Goal: Task Accomplishment & Management: Use online tool/utility

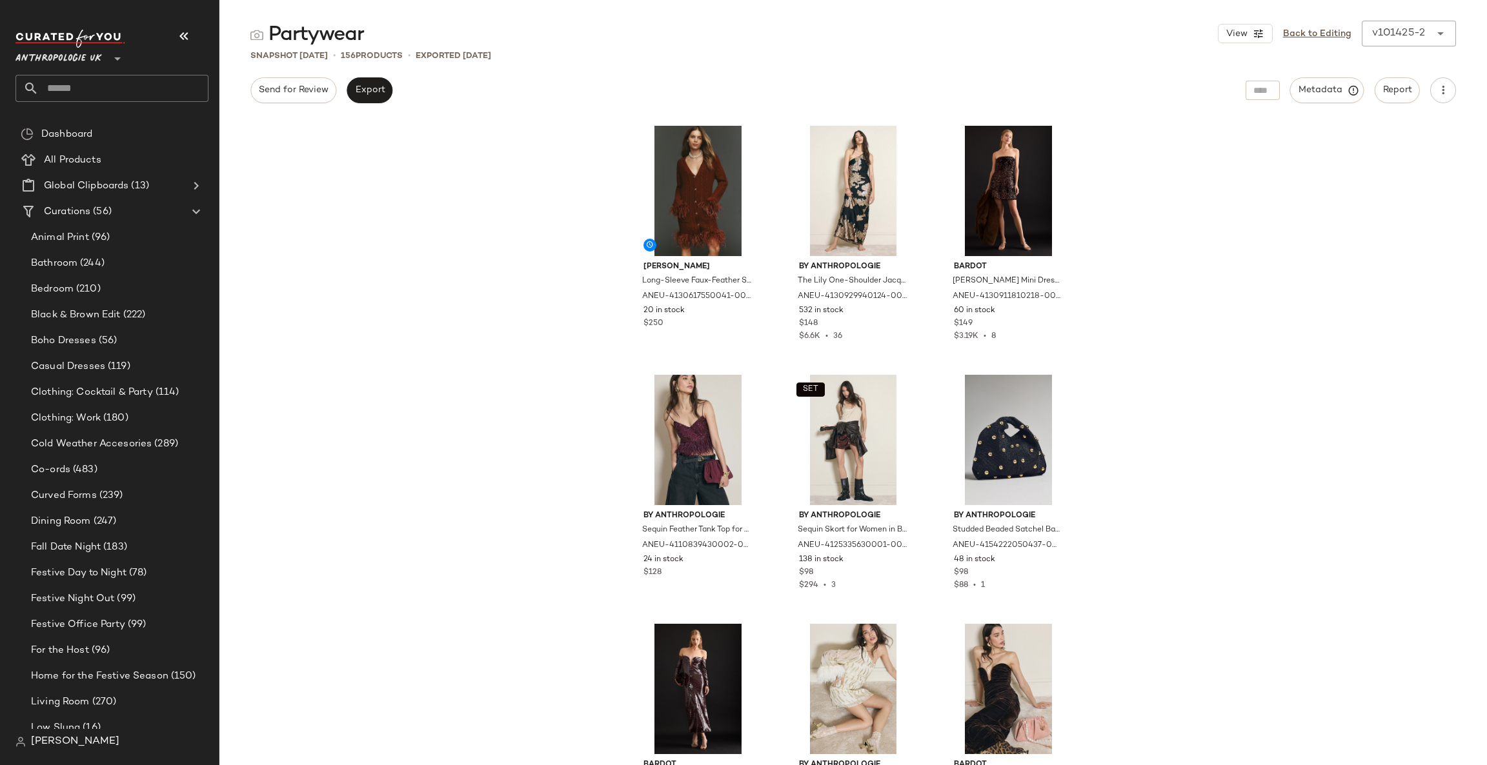
click at [51, 44] on span "Anthropologie UK" at bounding box center [58, 55] width 86 height 23
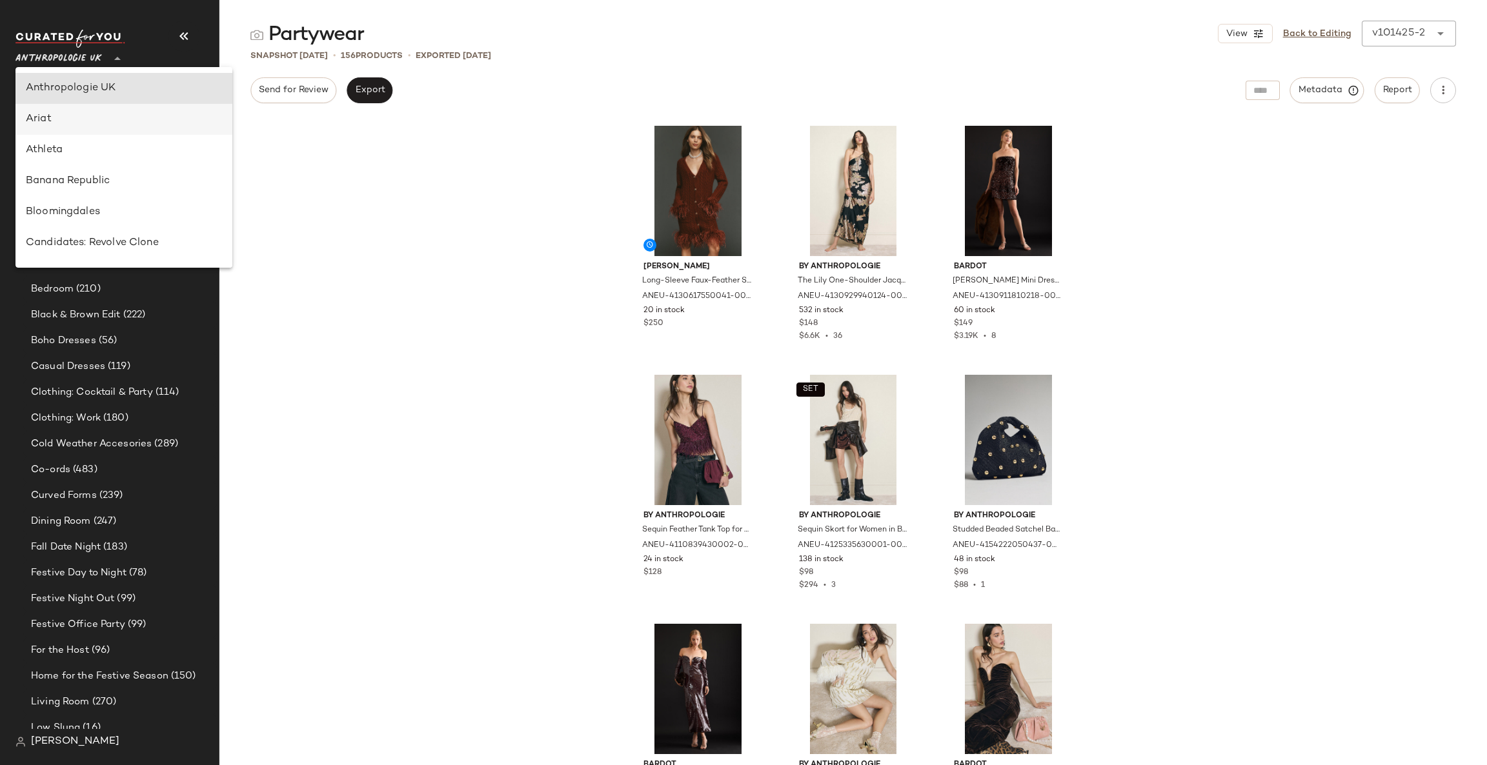
scroll to position [725, 0]
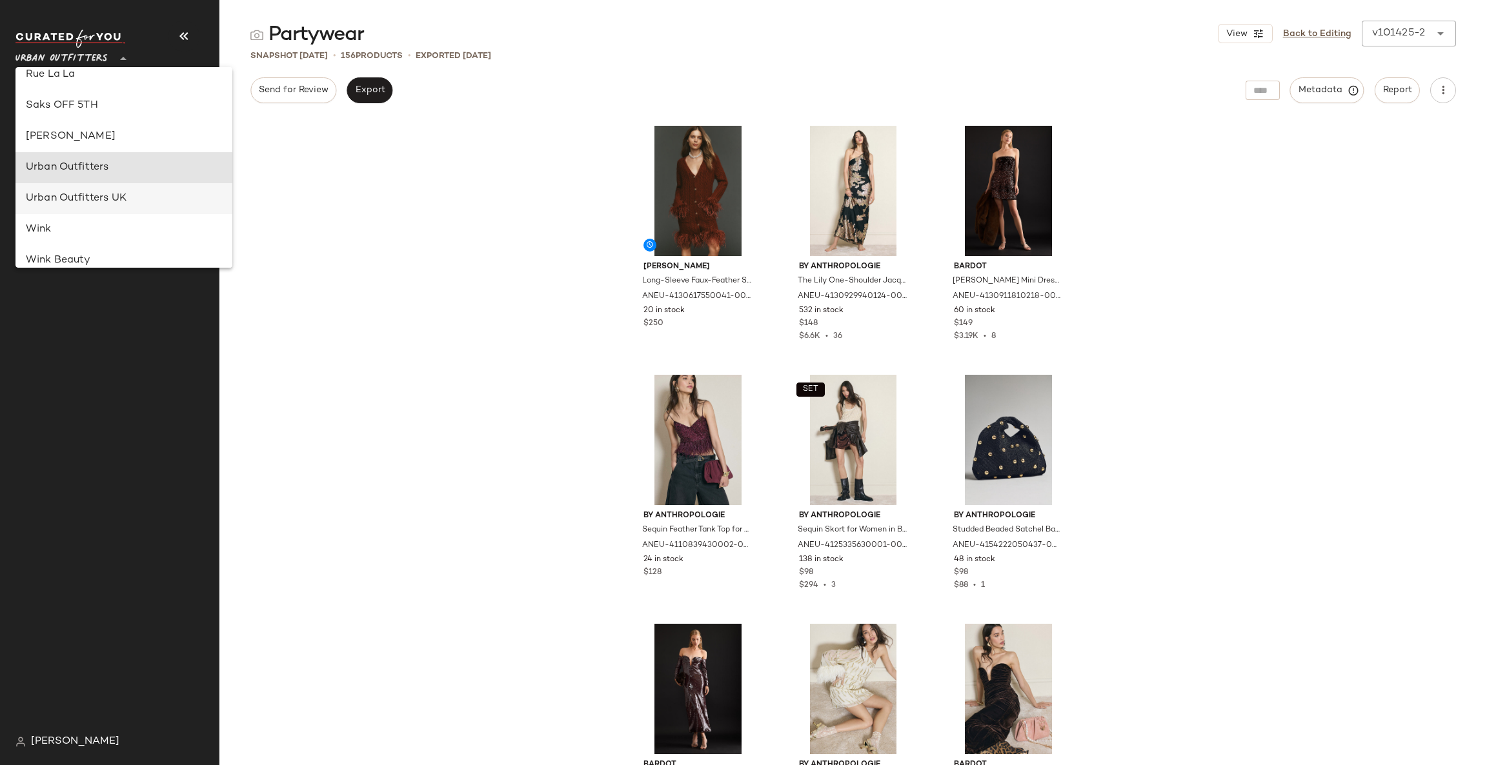
click at [130, 197] on div "Urban Outfitters UK" at bounding box center [124, 198] width 196 height 15
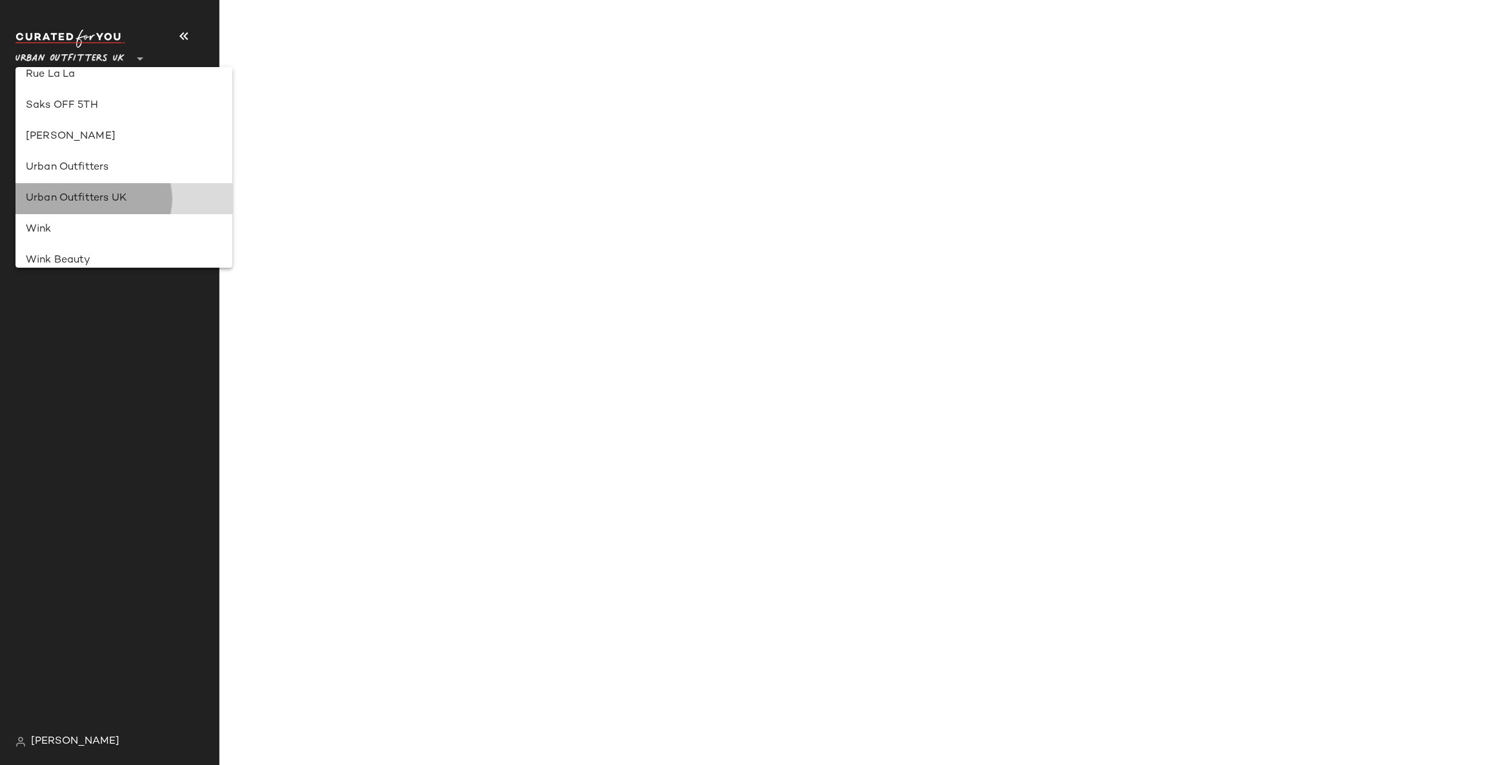
type input "**"
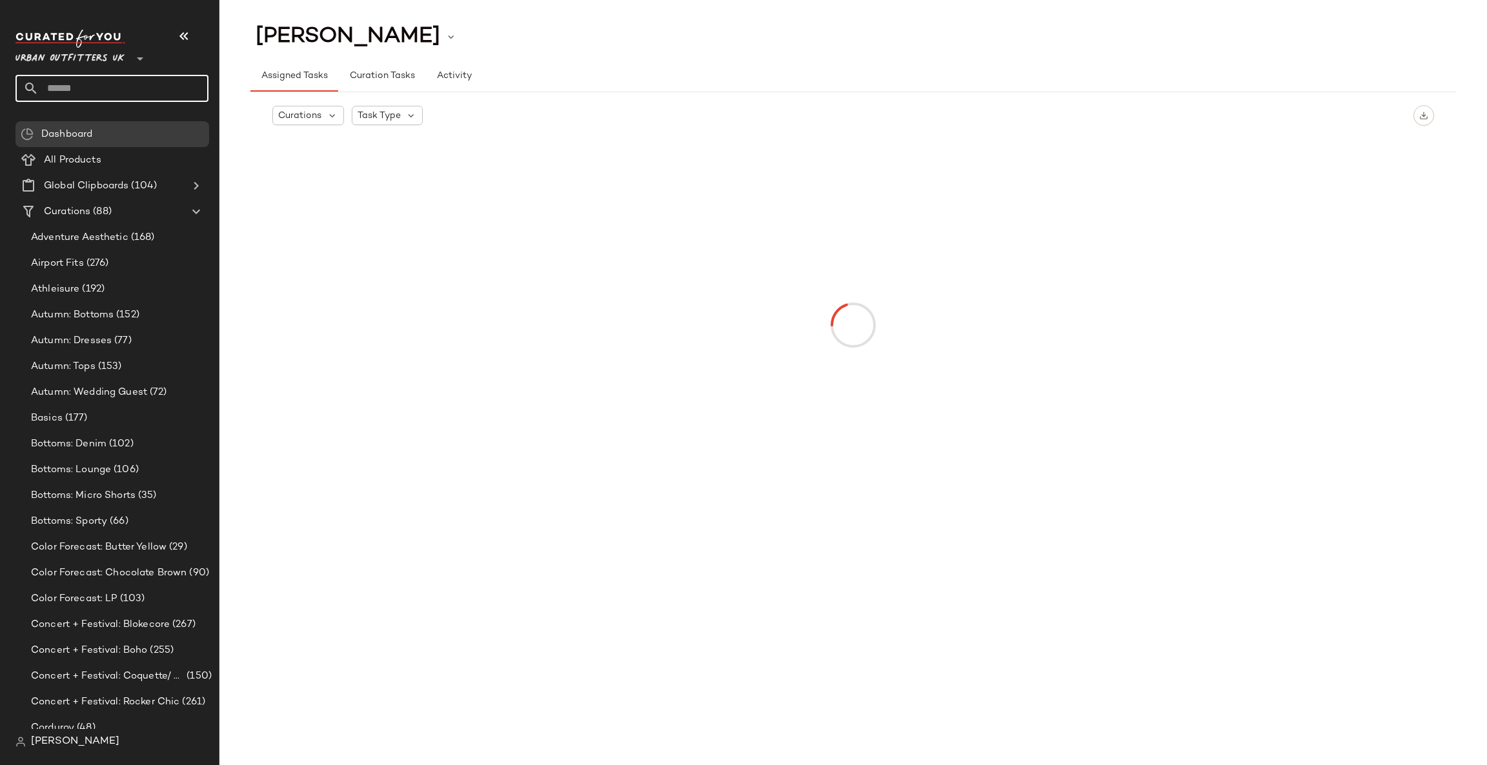
click at [184, 92] on input "text" at bounding box center [124, 88] width 170 height 27
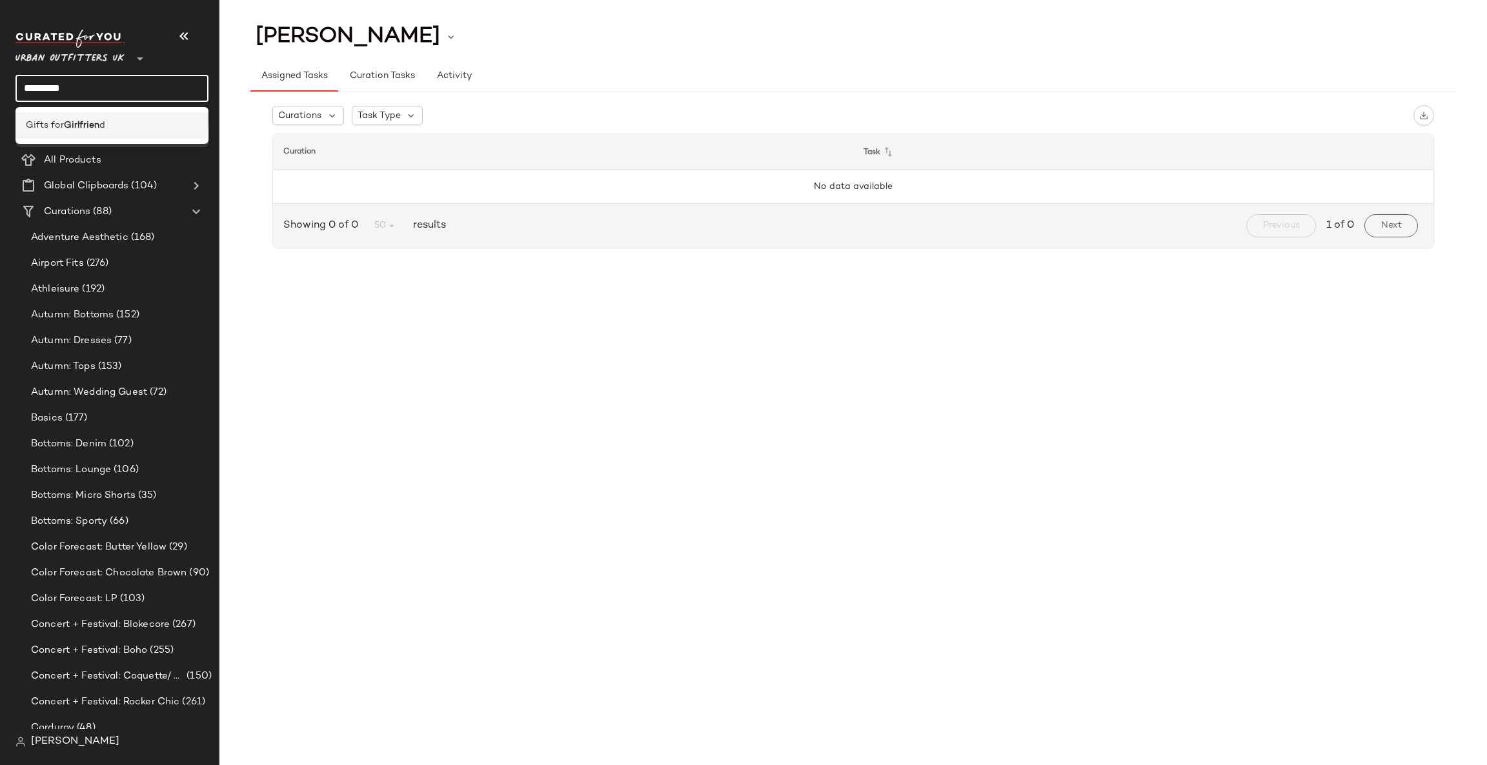
type input "*********"
click at [162, 125] on div "Gifts for Girlfrien d" at bounding box center [112, 126] width 172 height 14
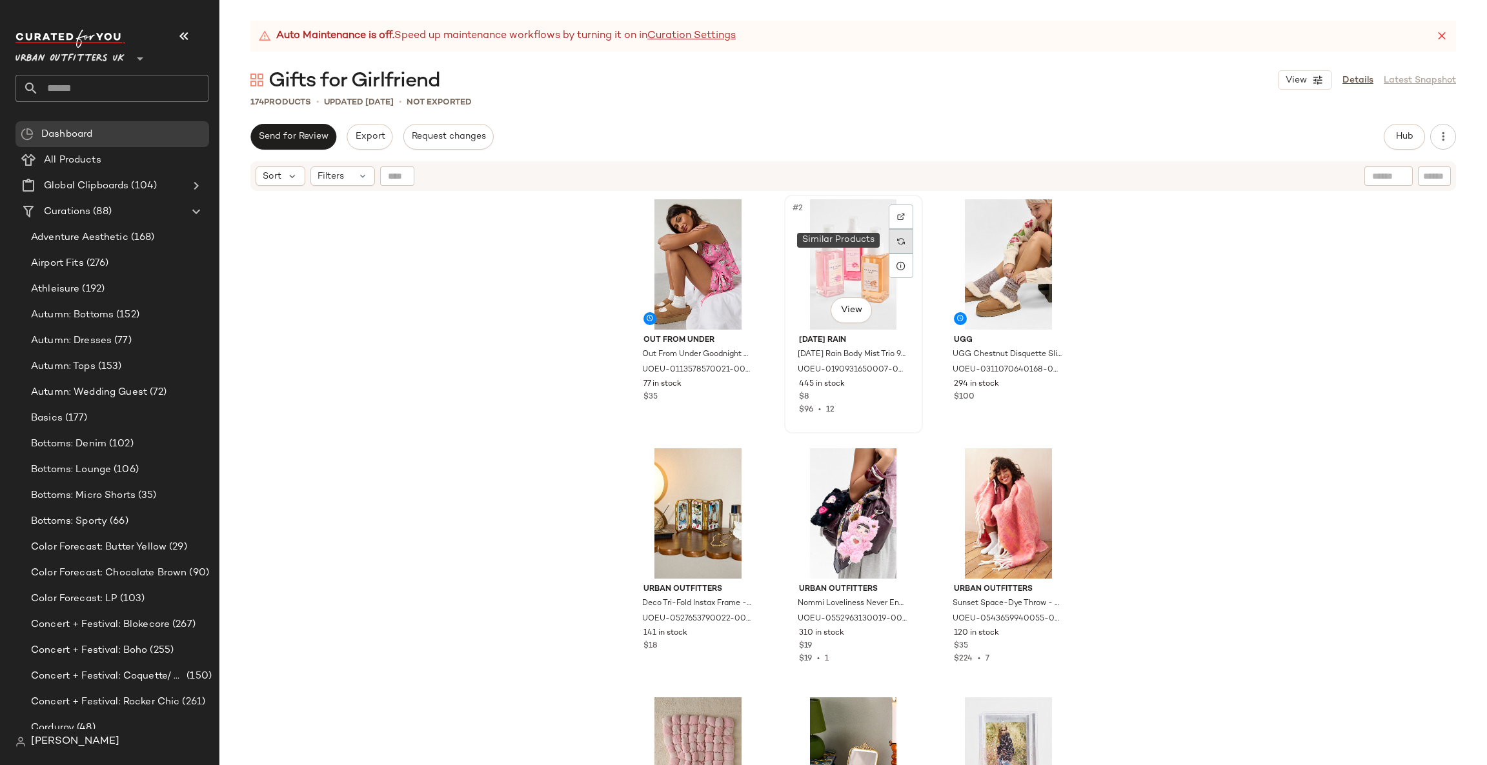
click at [897, 243] on img at bounding box center [901, 241] width 8 height 8
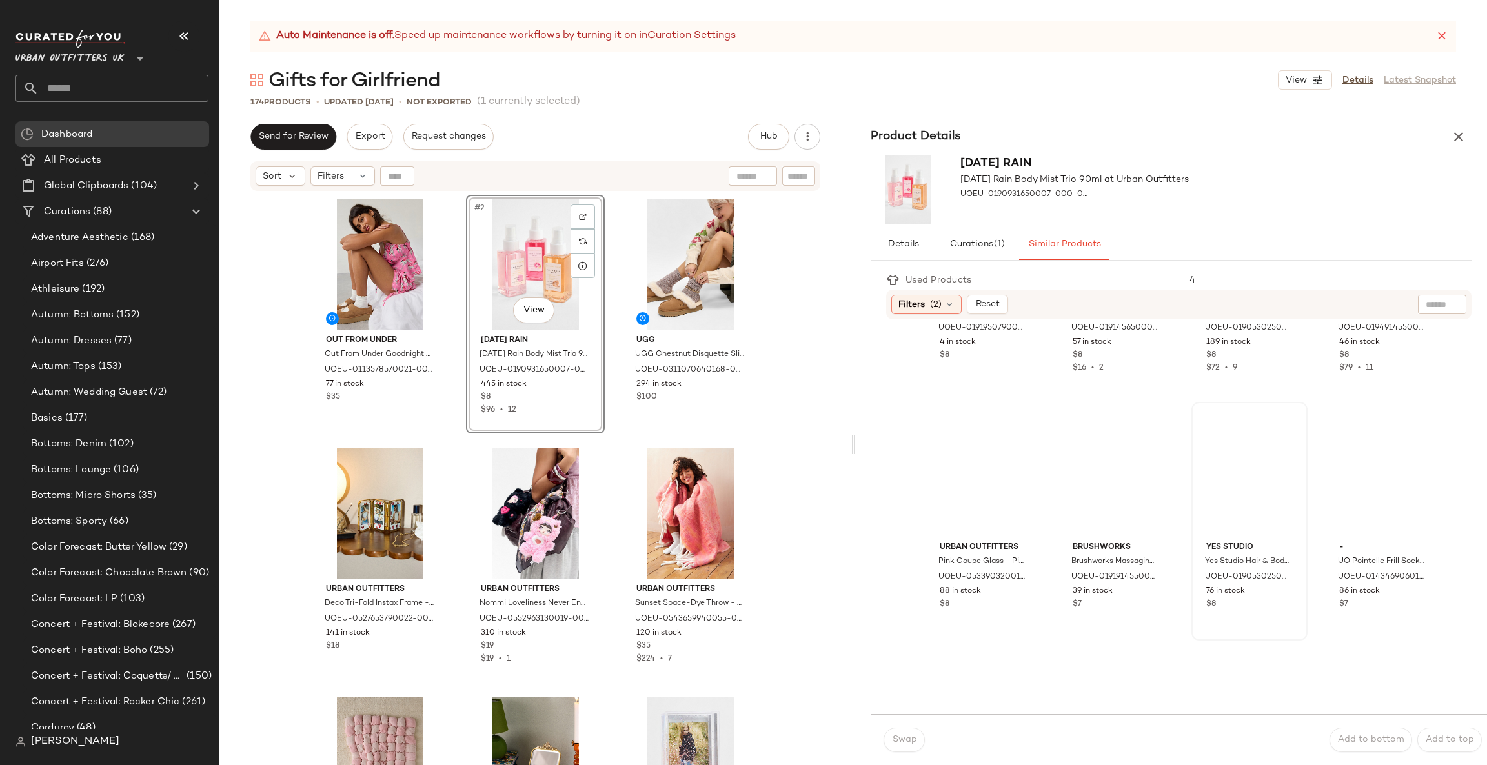
scroll to position [774, 0]
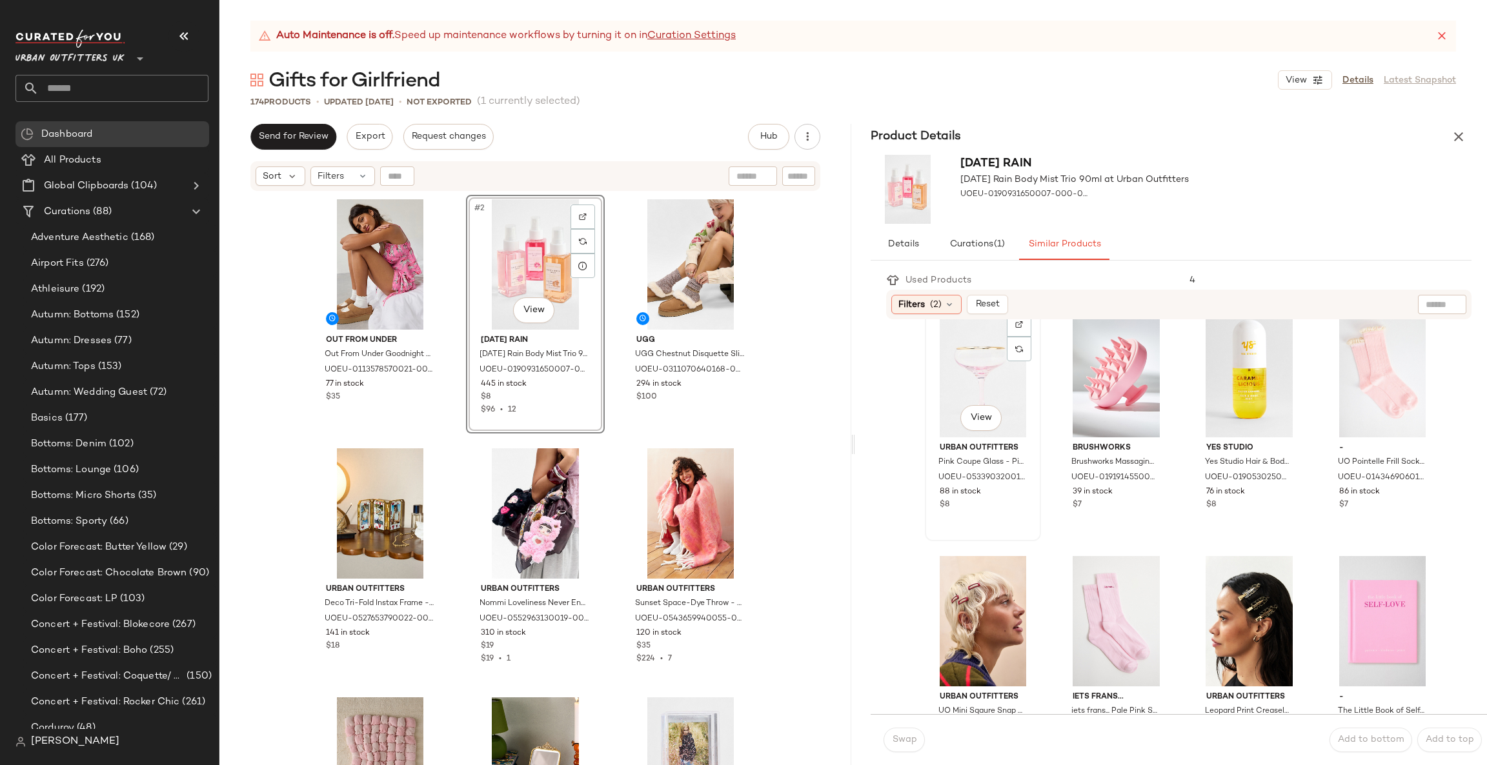
click at [1011, 398] on div "View" at bounding box center [982, 372] width 107 height 130
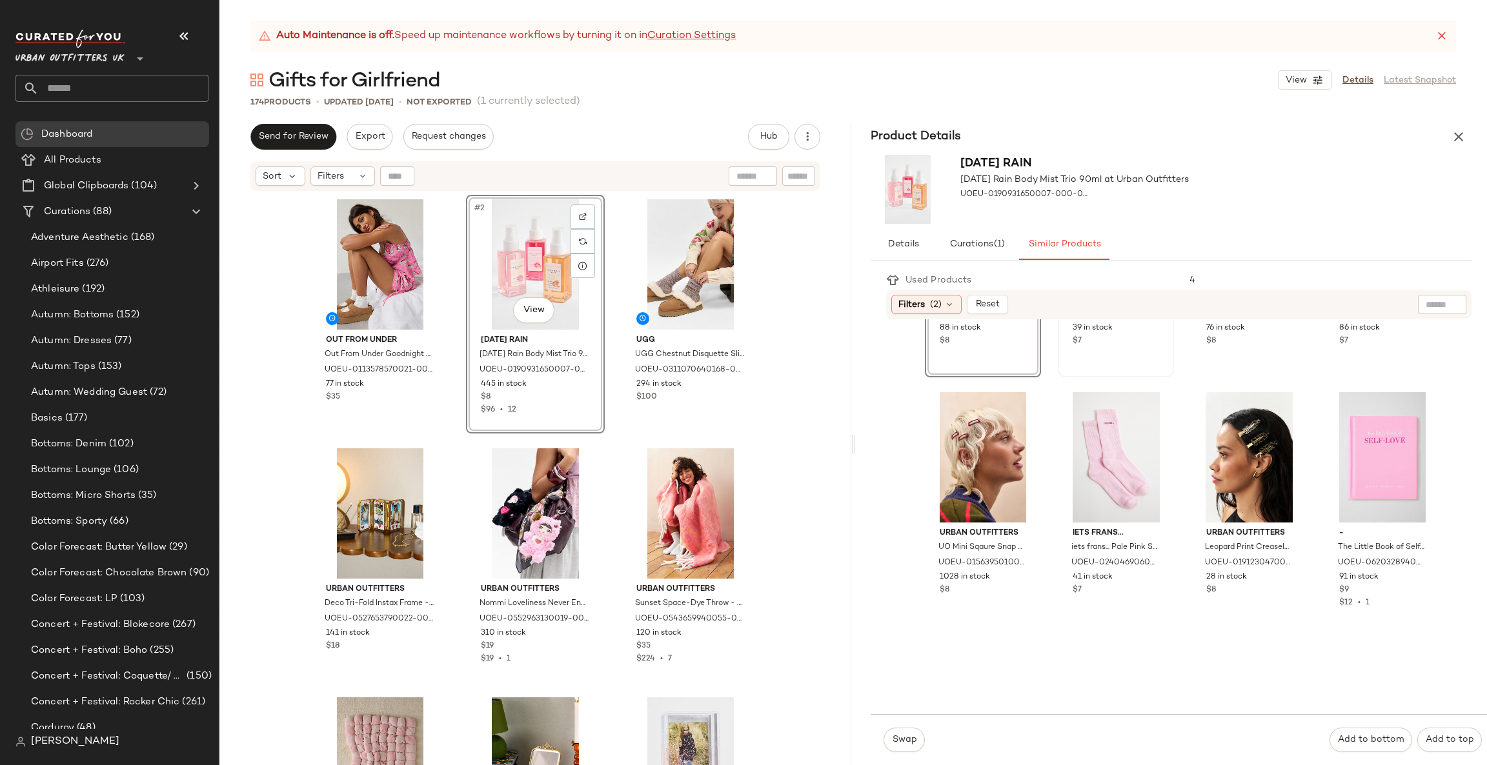
scroll to position [967, 0]
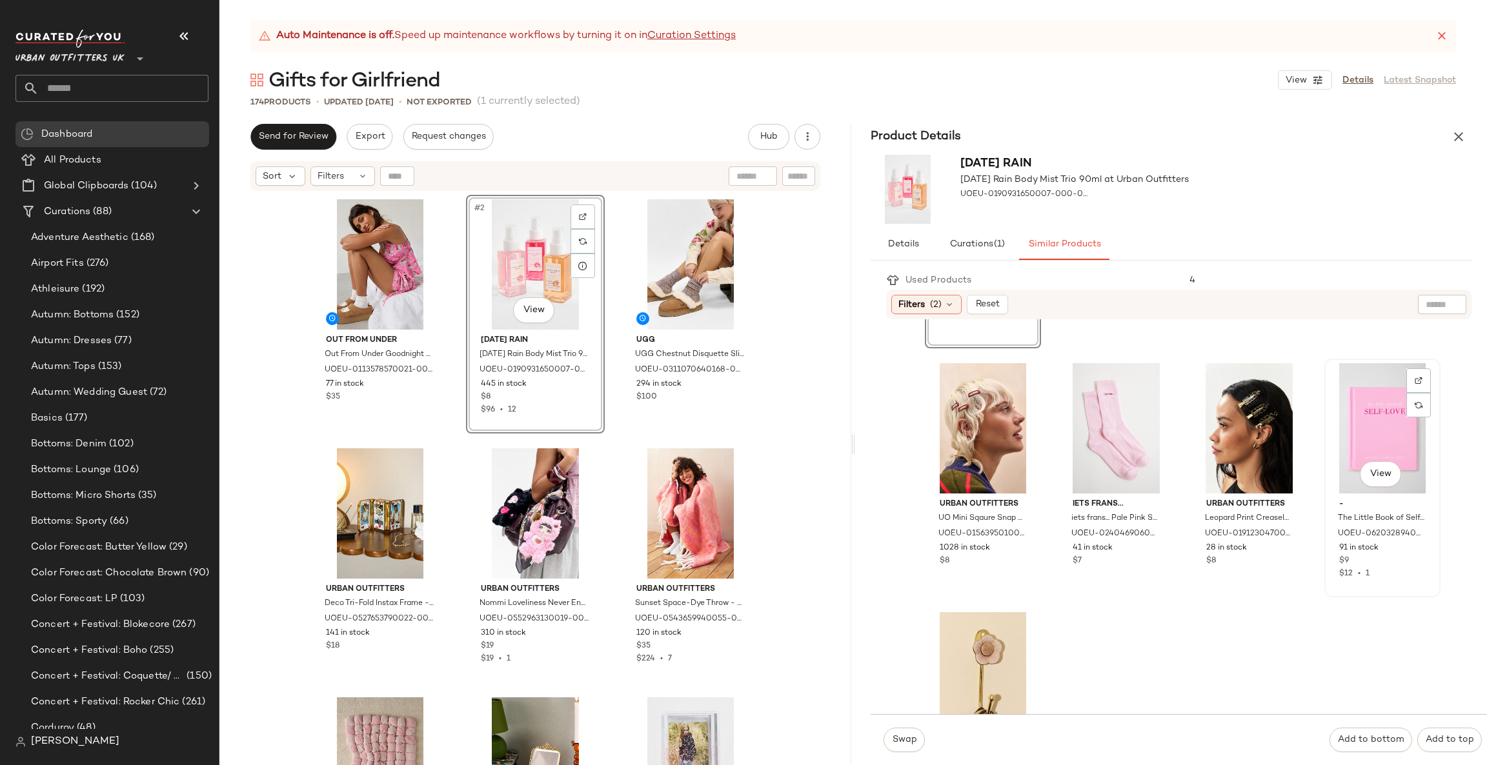
click at [1387, 437] on div "View" at bounding box center [1382, 428] width 107 height 130
click at [918, 734] on button "Swap" at bounding box center [903, 740] width 41 height 25
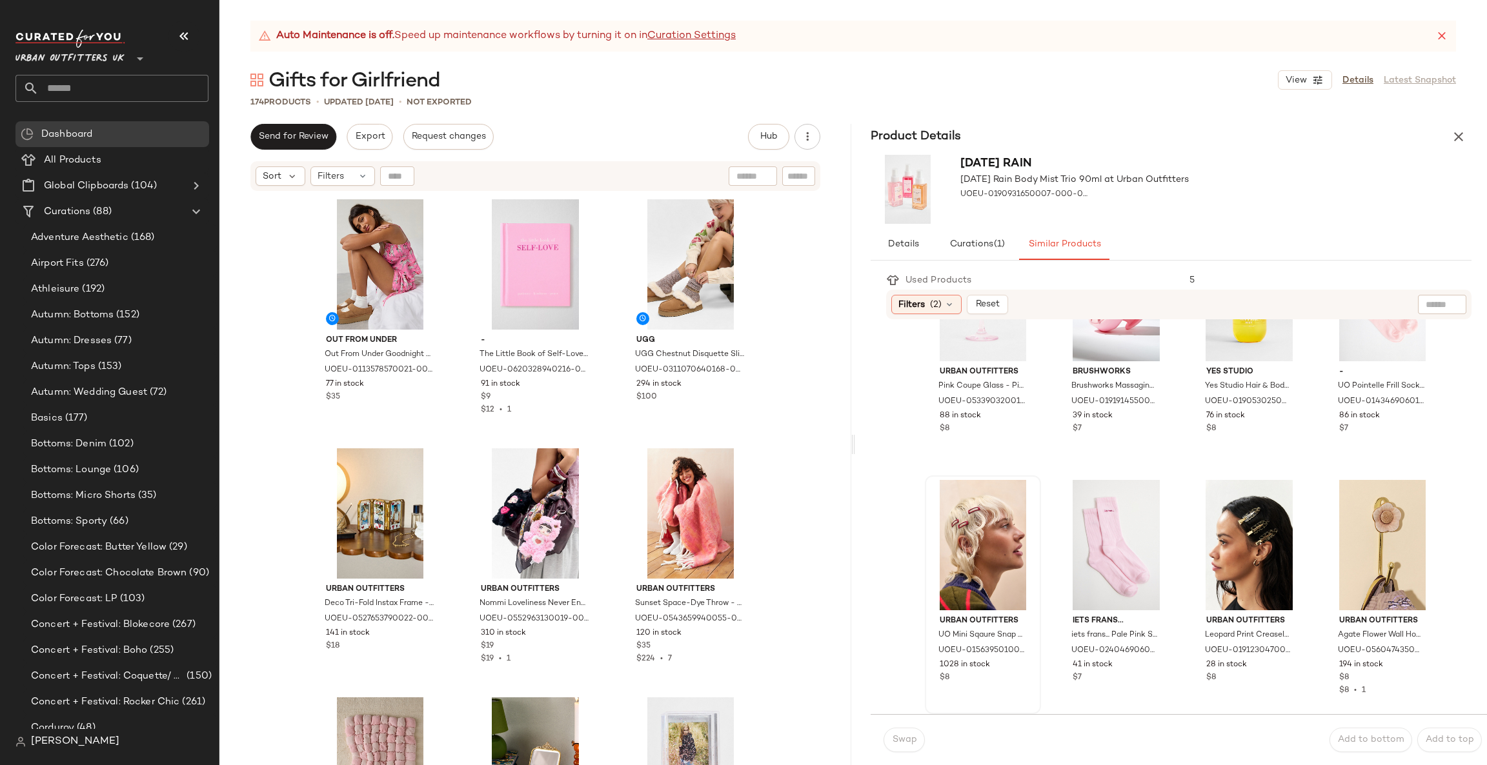
scroll to position [849, 0]
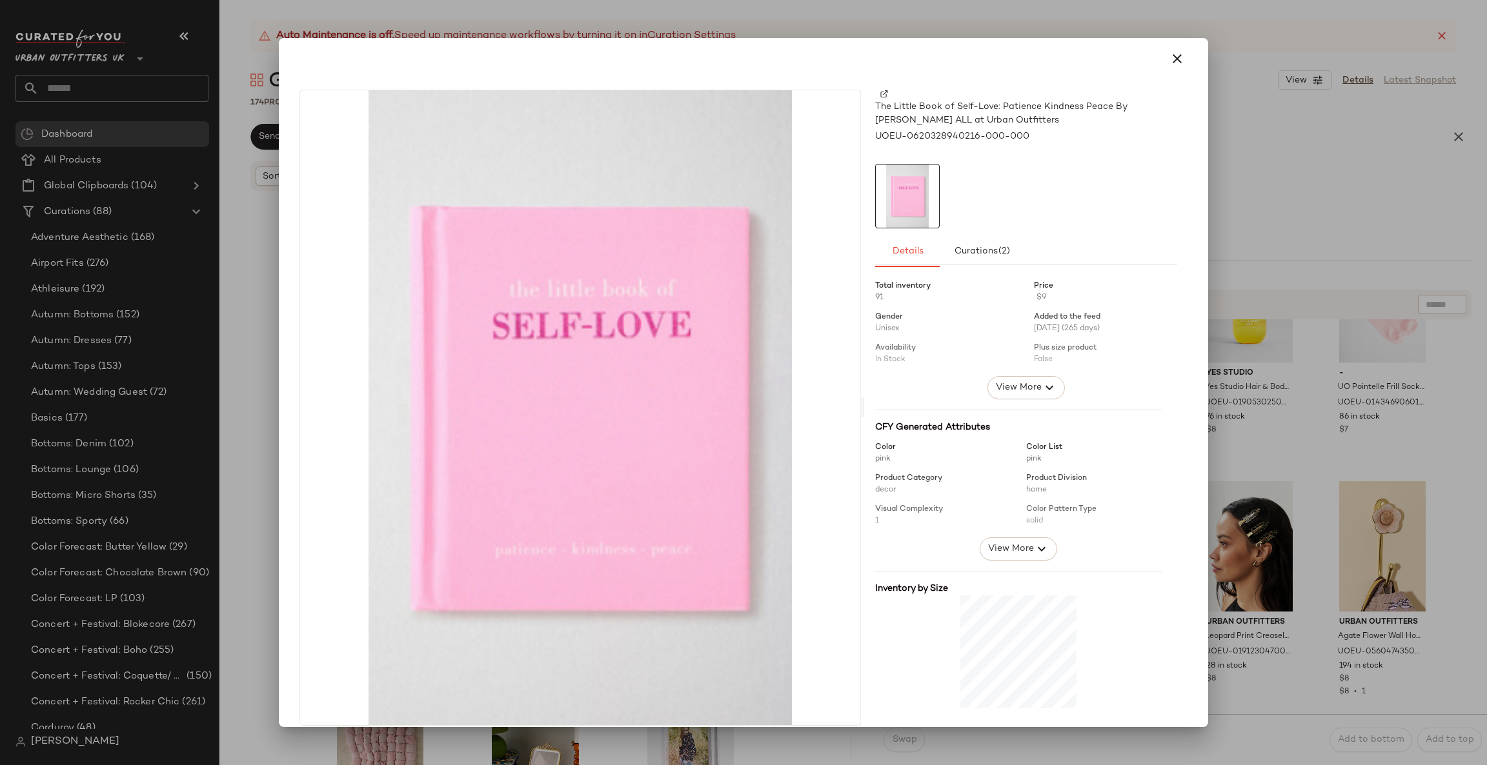
click at [1306, 155] on div at bounding box center [743, 382] width 1487 height 765
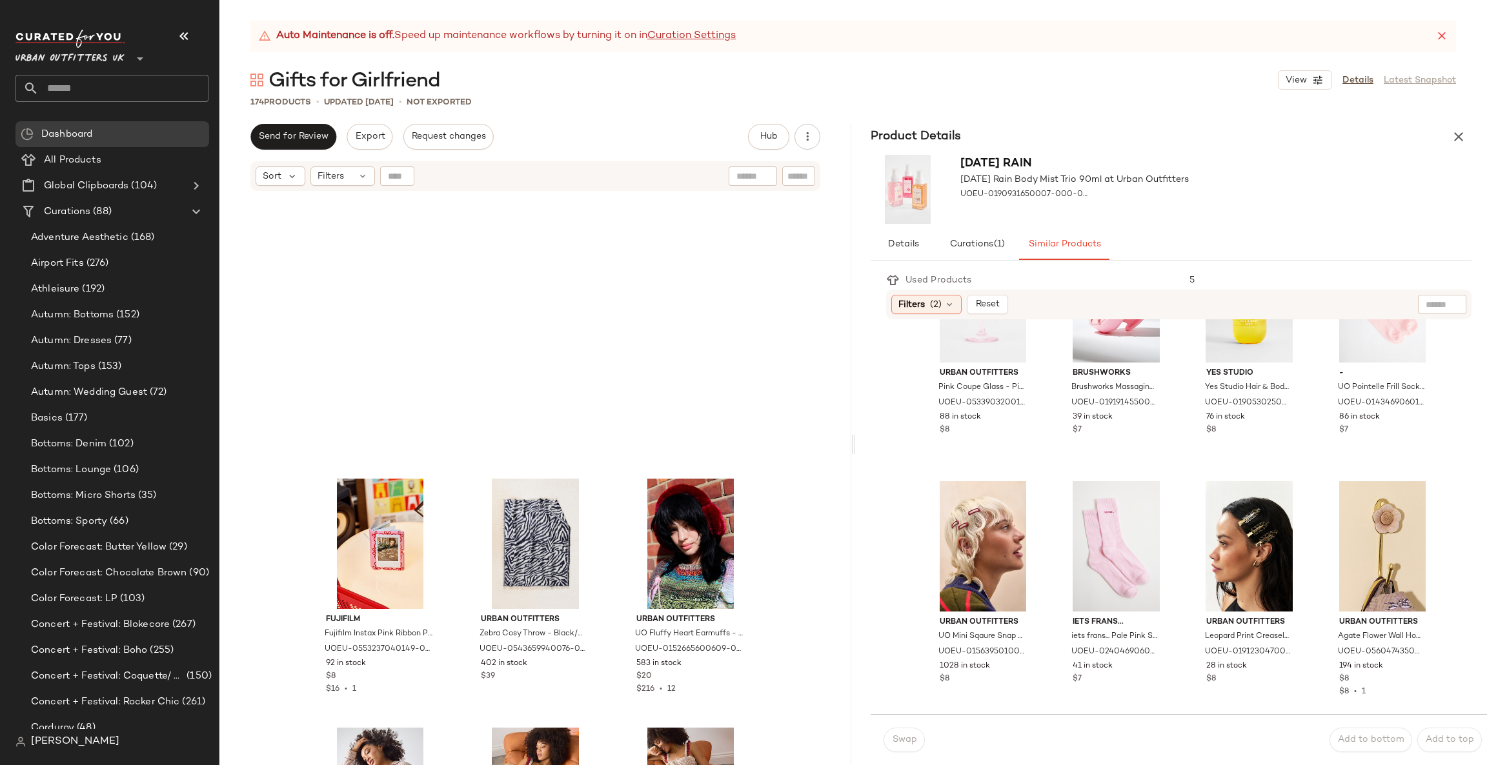
scroll to position [3300, 0]
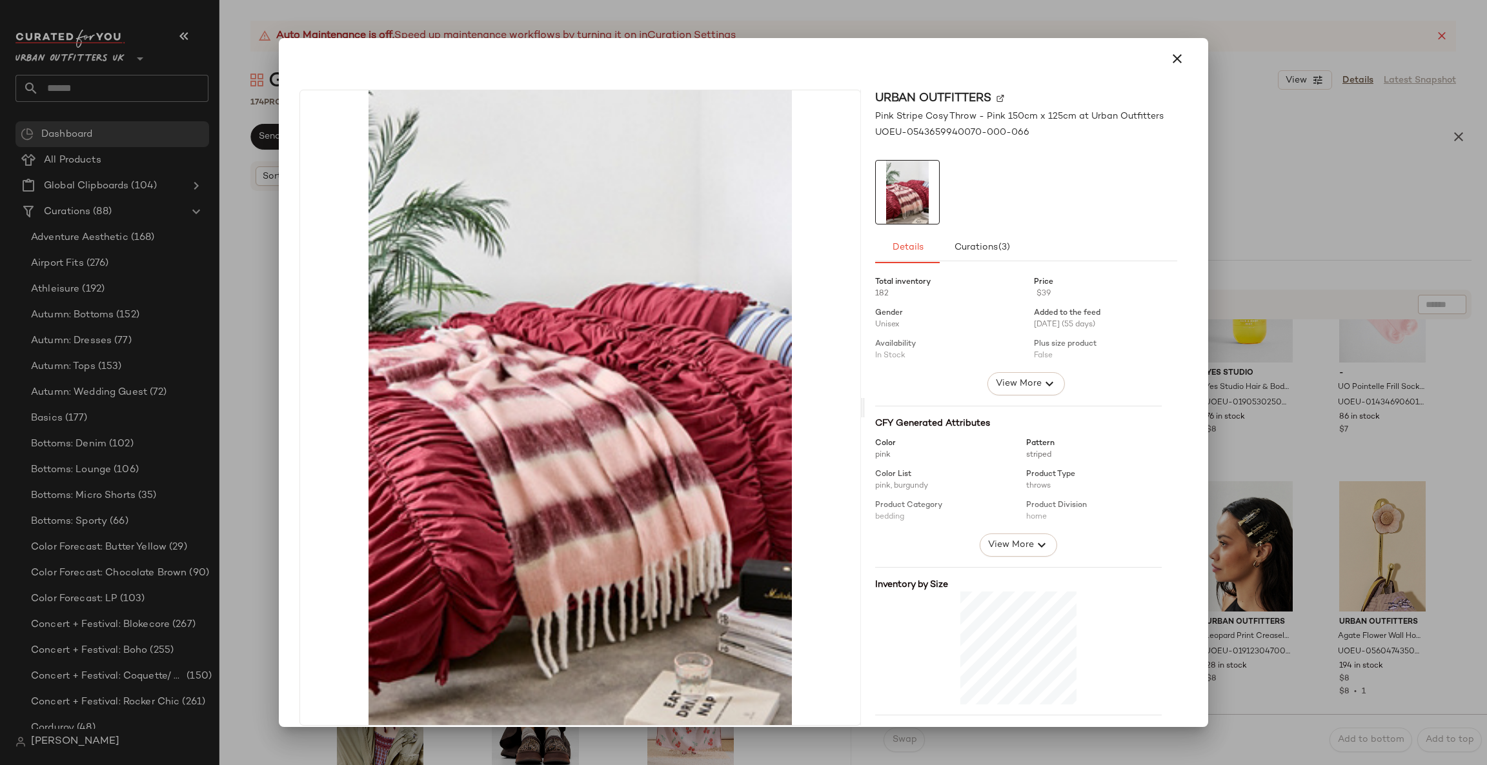
click at [1243, 213] on div at bounding box center [743, 382] width 1487 height 765
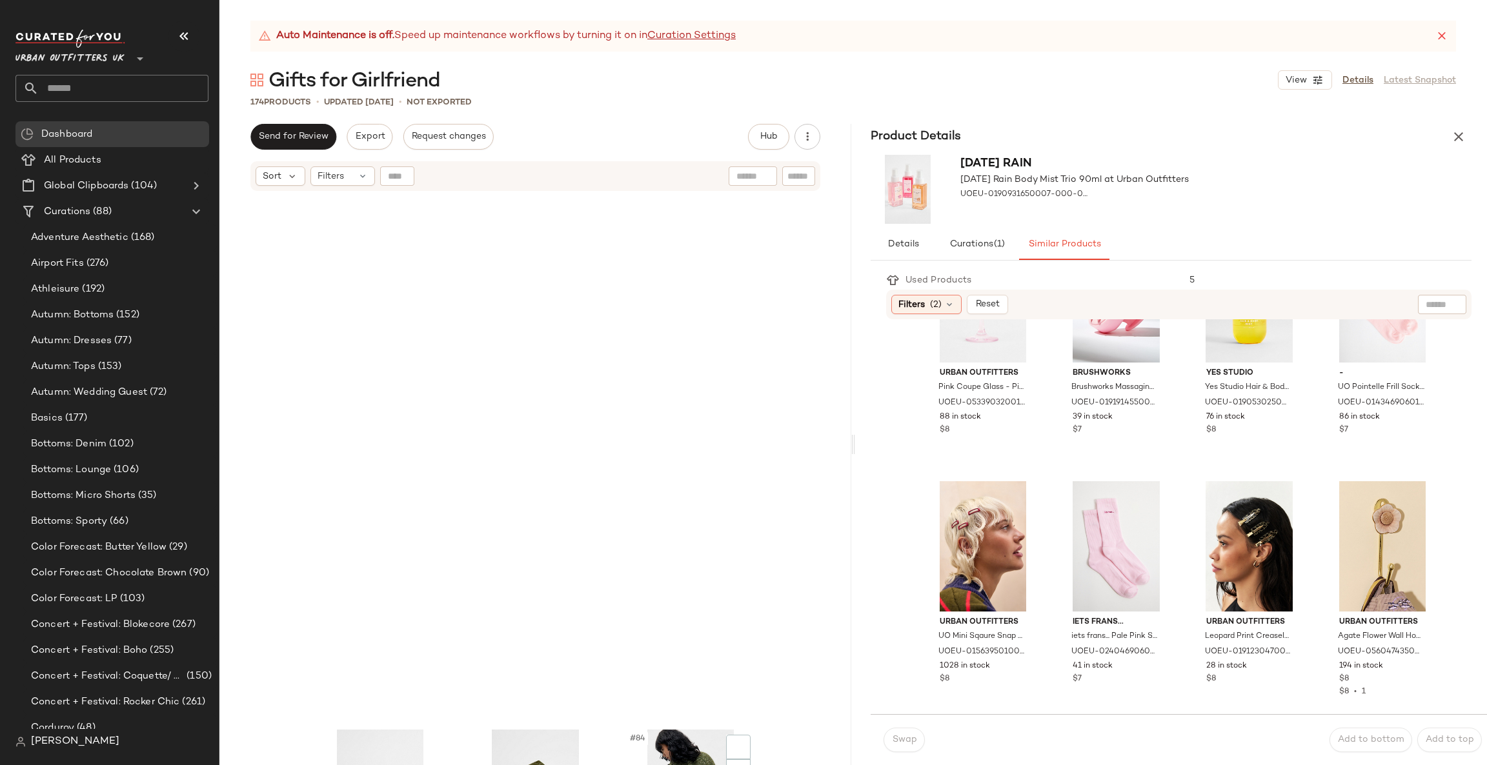
scroll to position [7172, 0]
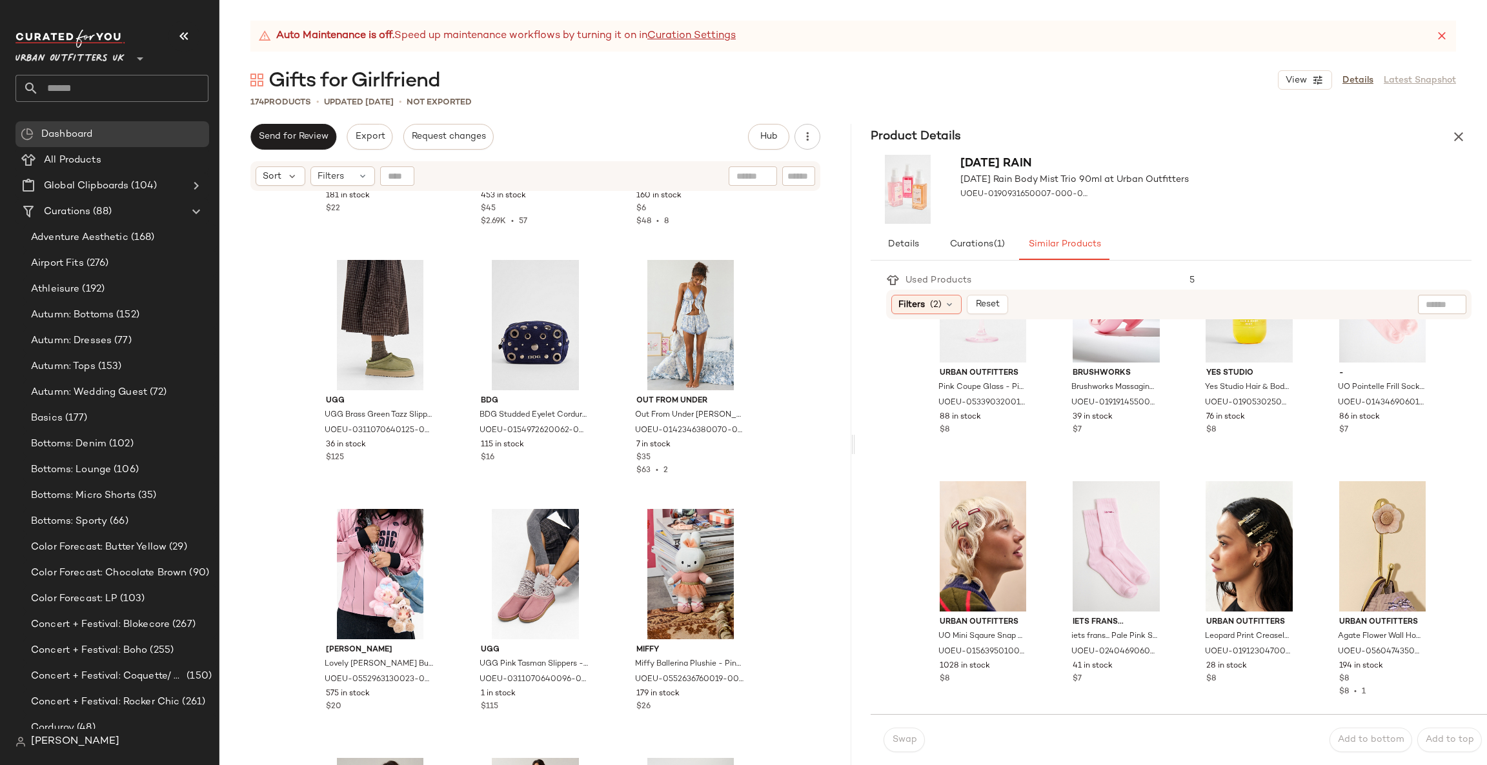
click at [140, 83] on input "text" at bounding box center [124, 88] width 170 height 27
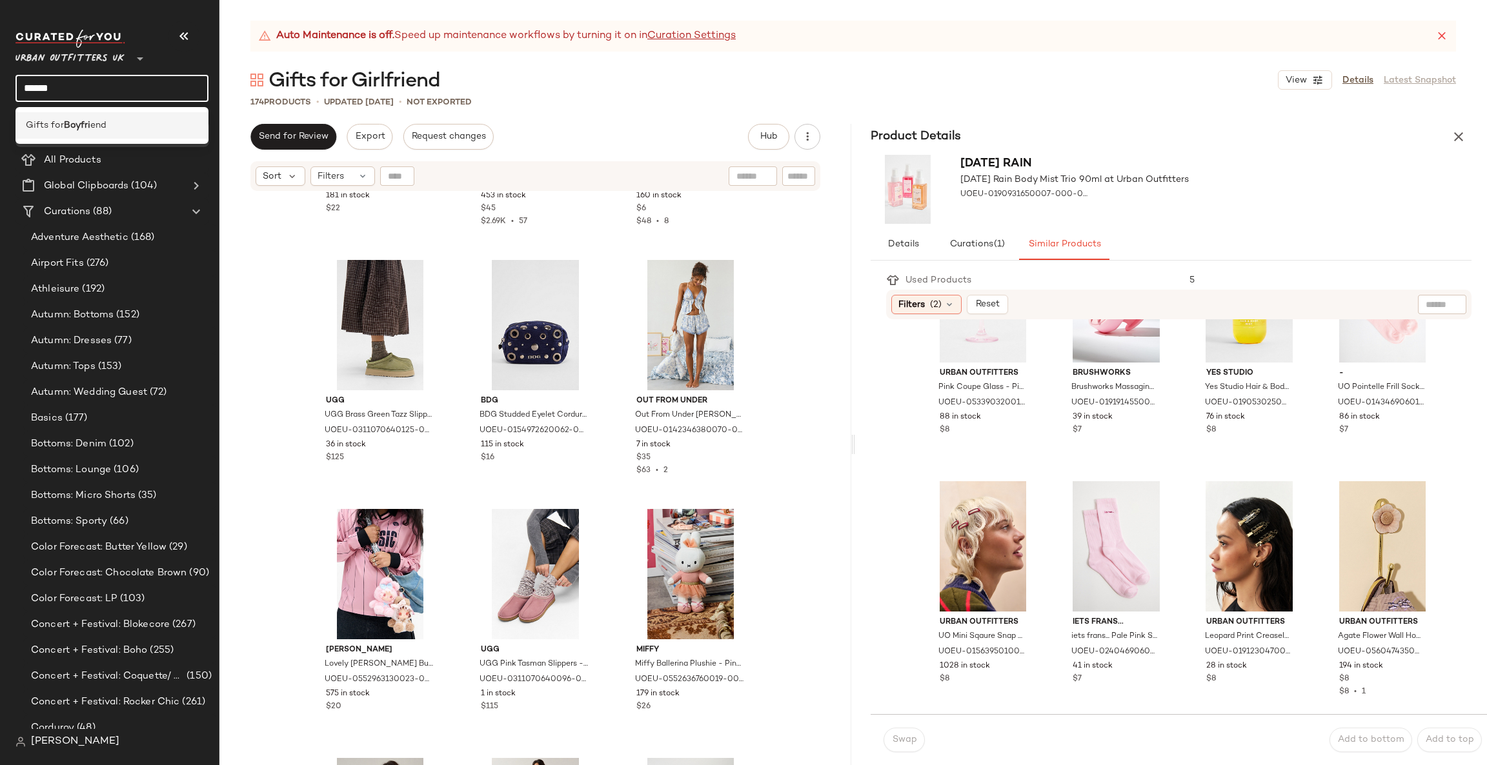
type input "******"
click at [140, 128] on div "Gifts for Boyfri end" at bounding box center [112, 126] width 172 height 14
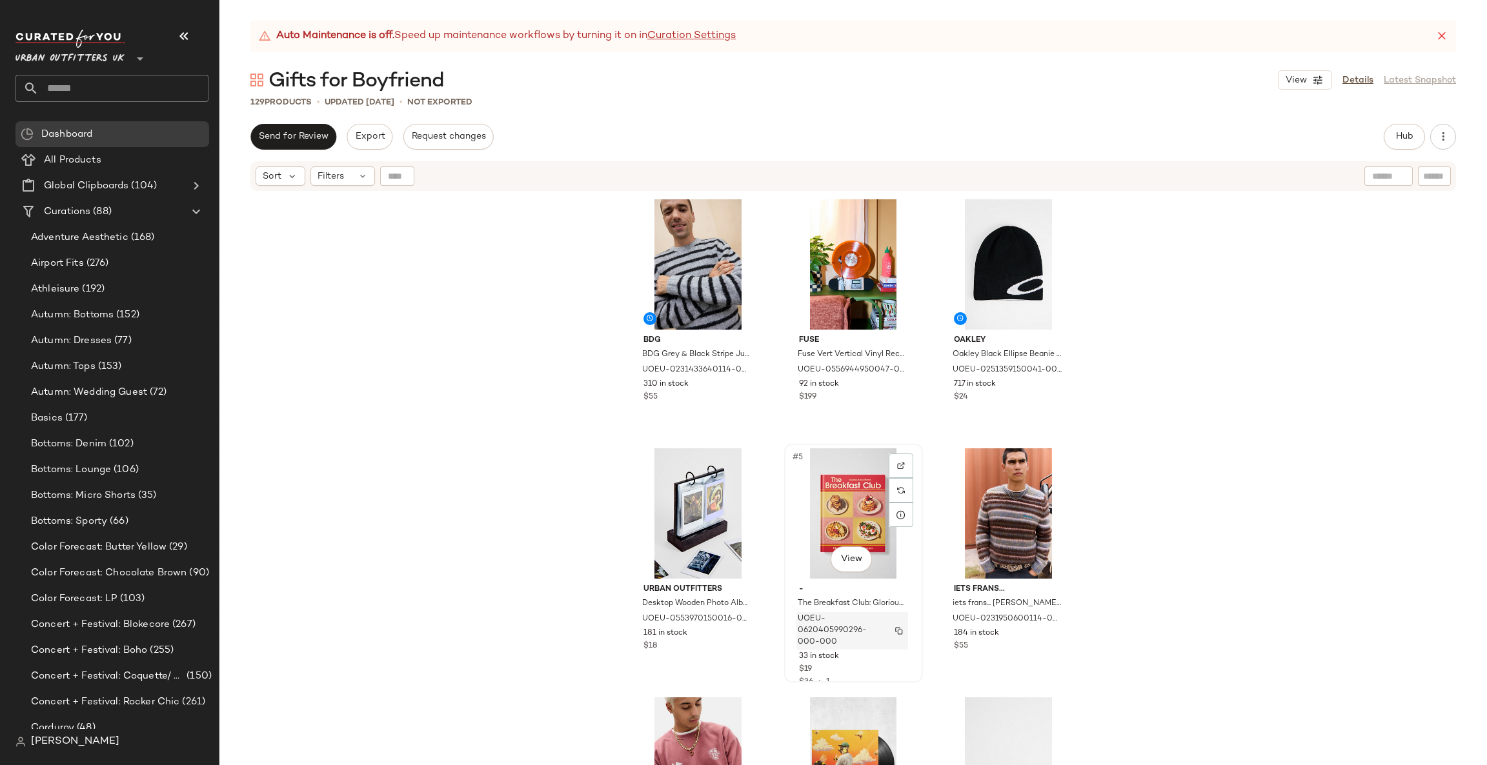
click at [898, 628] on img "button" at bounding box center [899, 631] width 8 height 8
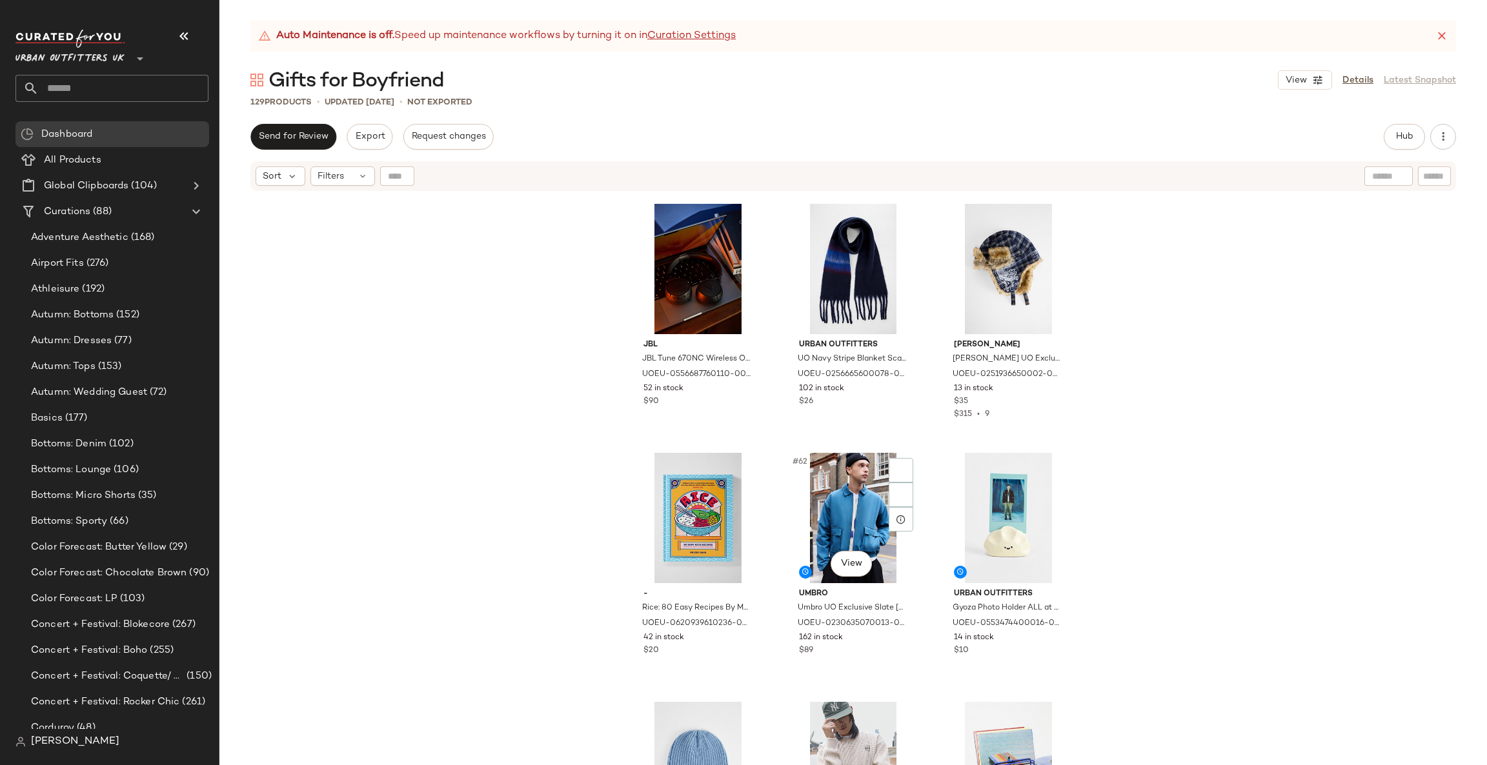
scroll to position [4850, 0]
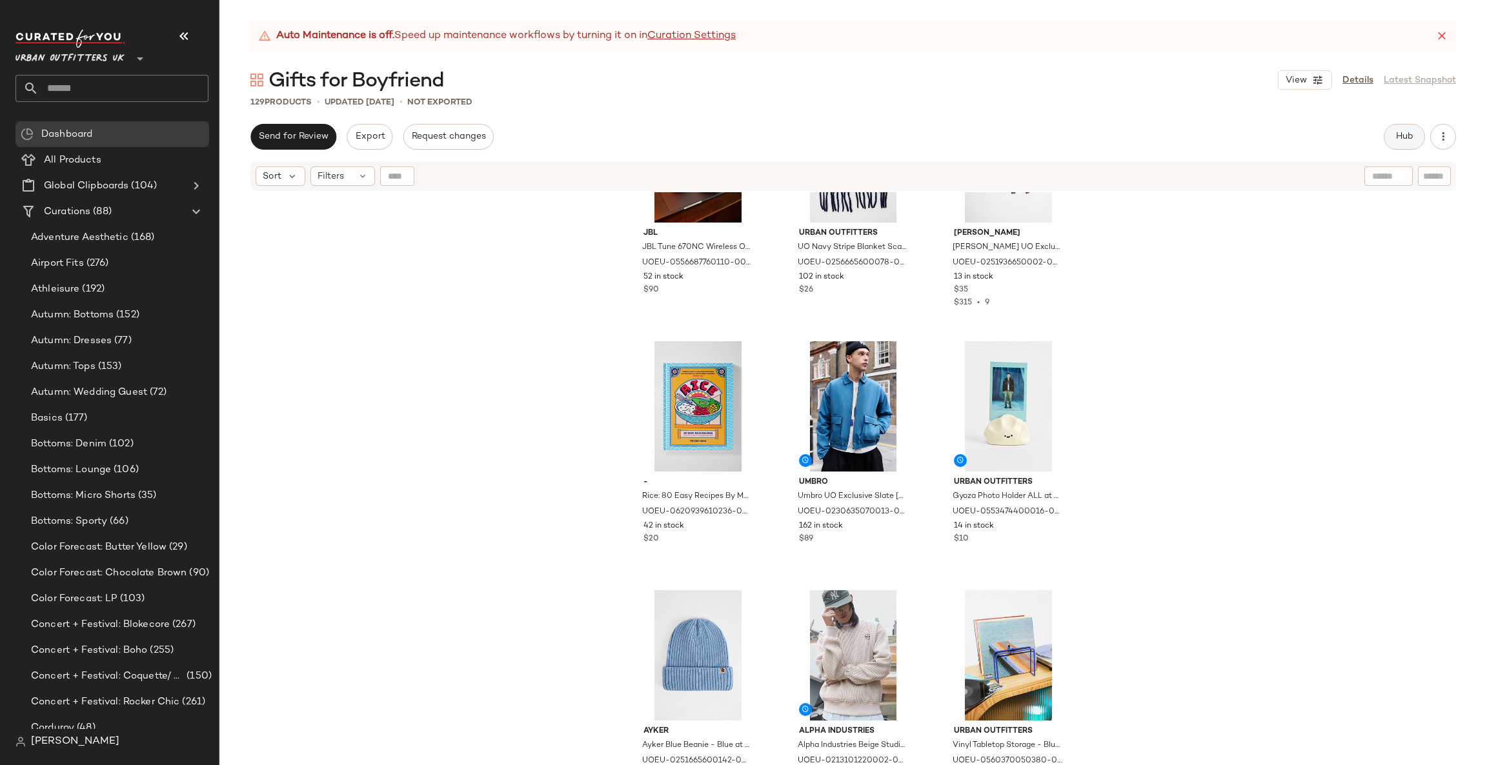
click at [1415, 134] on button "Hub" at bounding box center [1403, 137] width 41 height 26
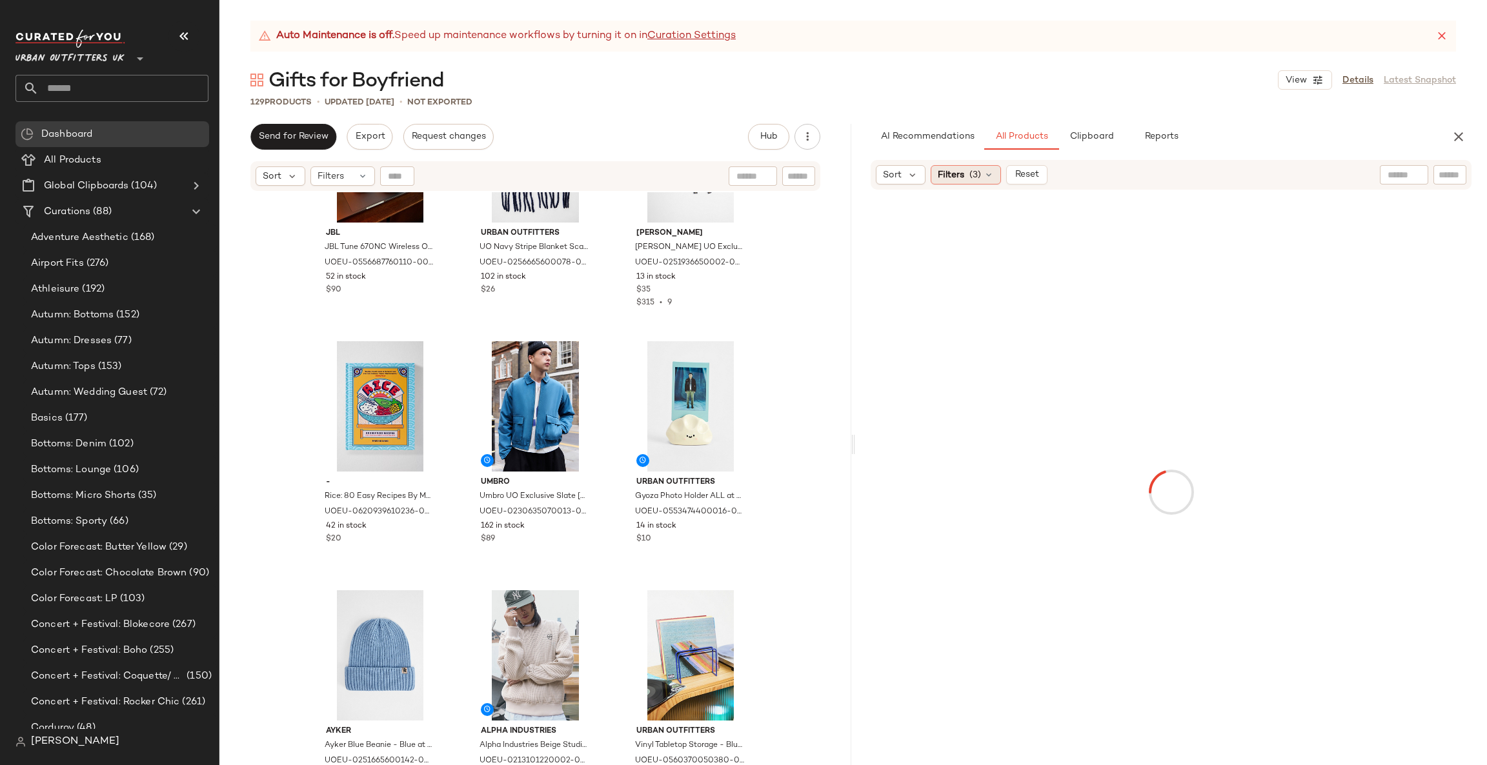
click at [989, 178] on icon at bounding box center [988, 175] width 10 height 10
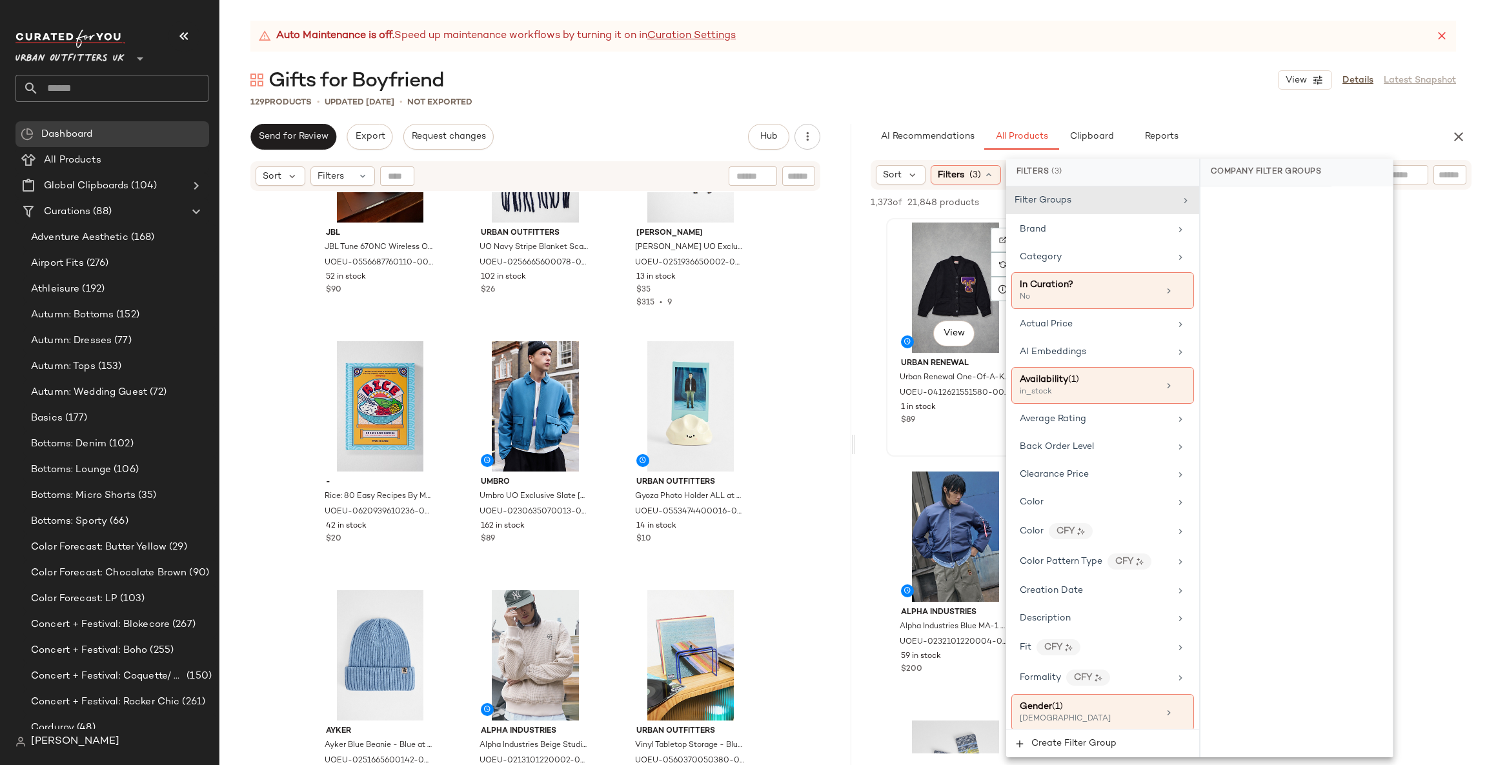
click at [898, 450] on div "View Urban Renewal Urban Renewal One-Of-A-Kind Varsity Knit Cardigan - Black 2X…" at bounding box center [955, 337] width 136 height 236
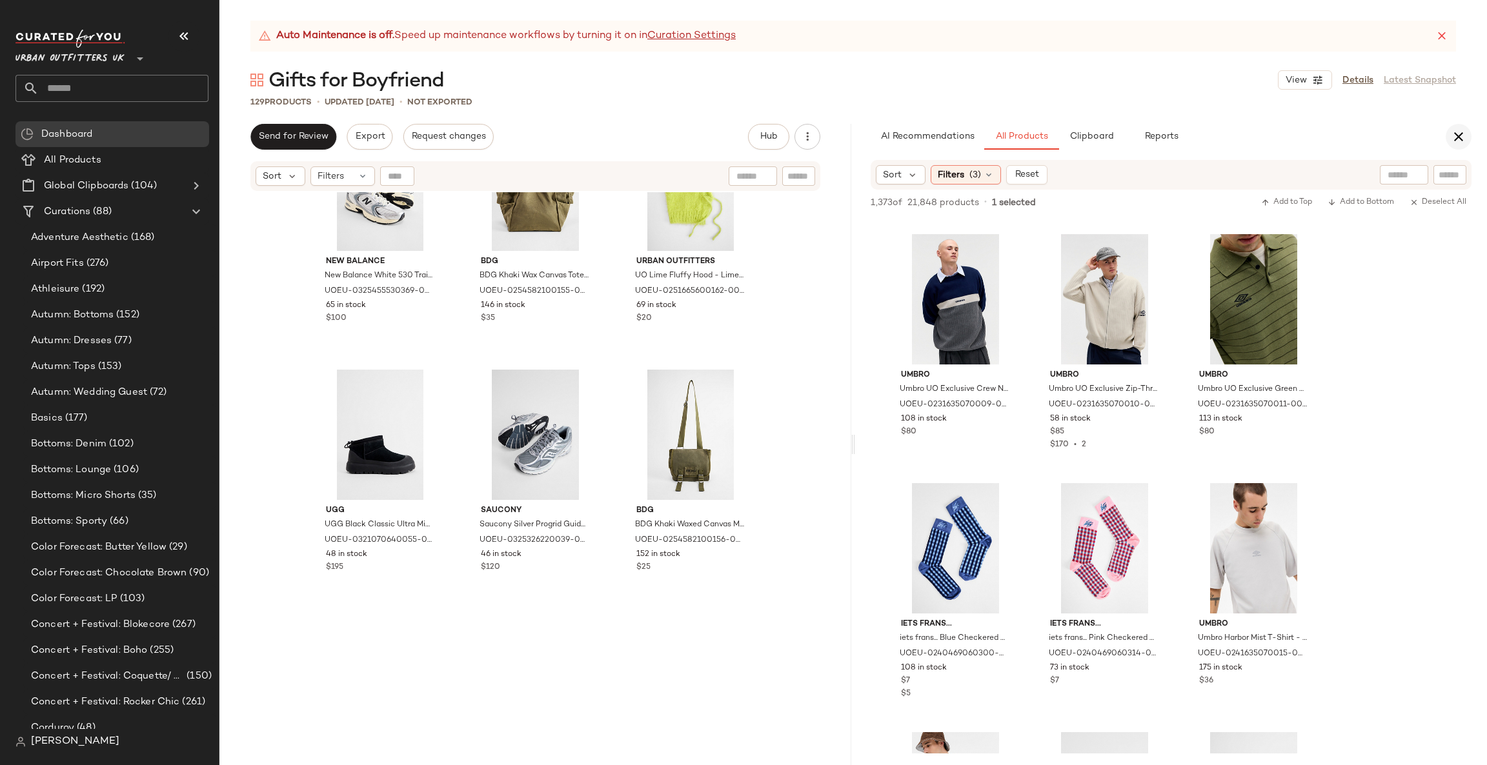
scroll to position [7783, 0]
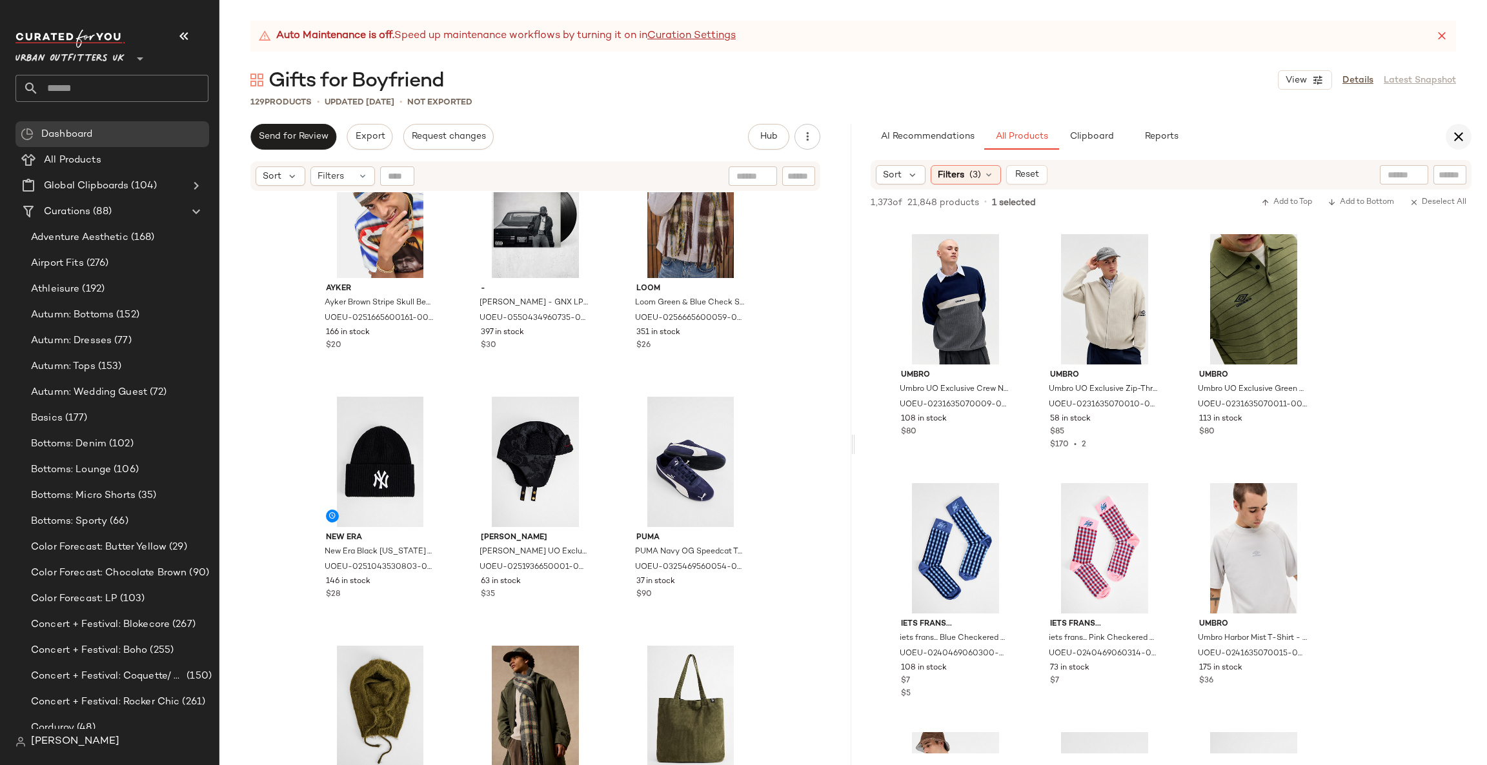
click at [1466, 138] on button "button" at bounding box center [1458, 137] width 26 height 26
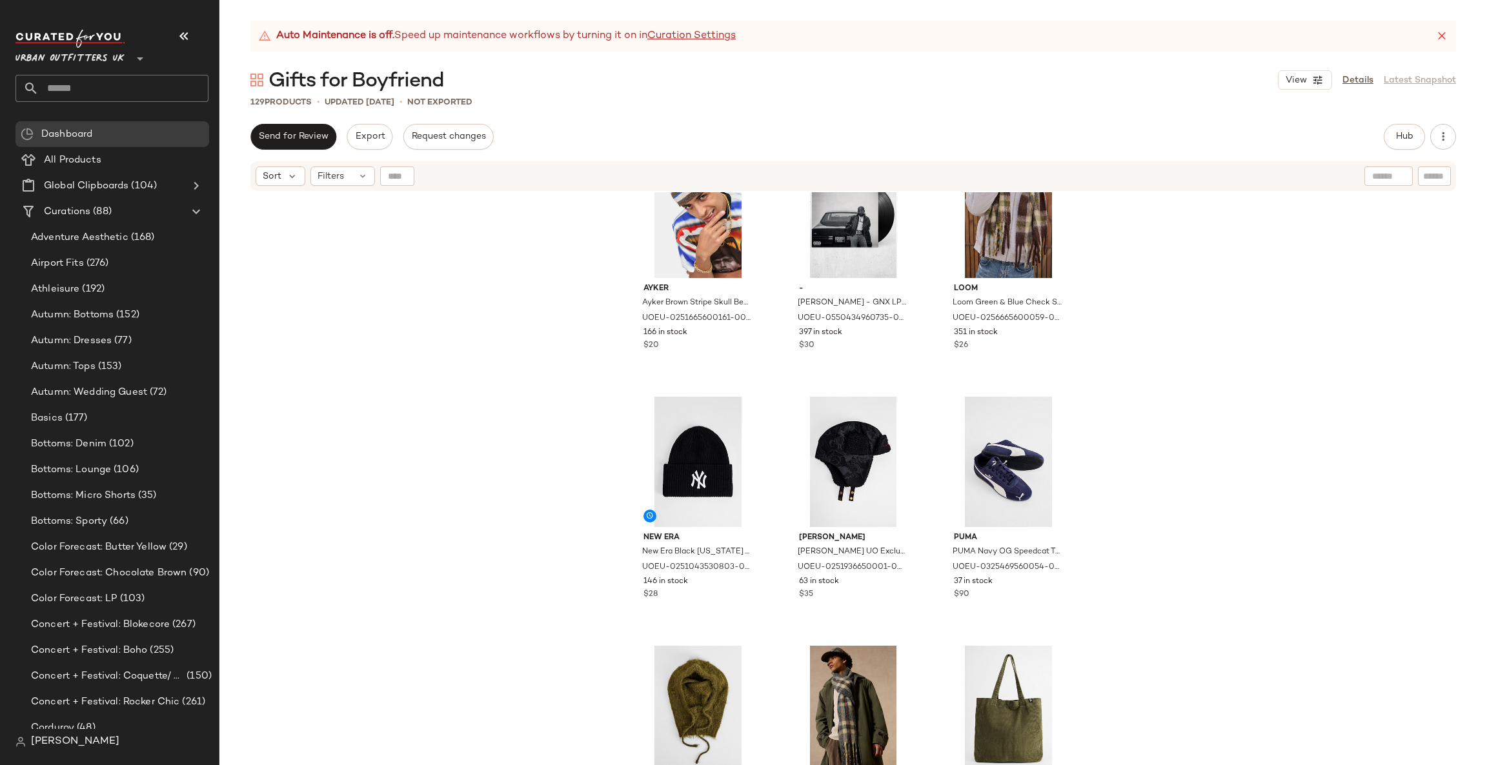
click at [92, 81] on input "text" at bounding box center [124, 88] width 170 height 27
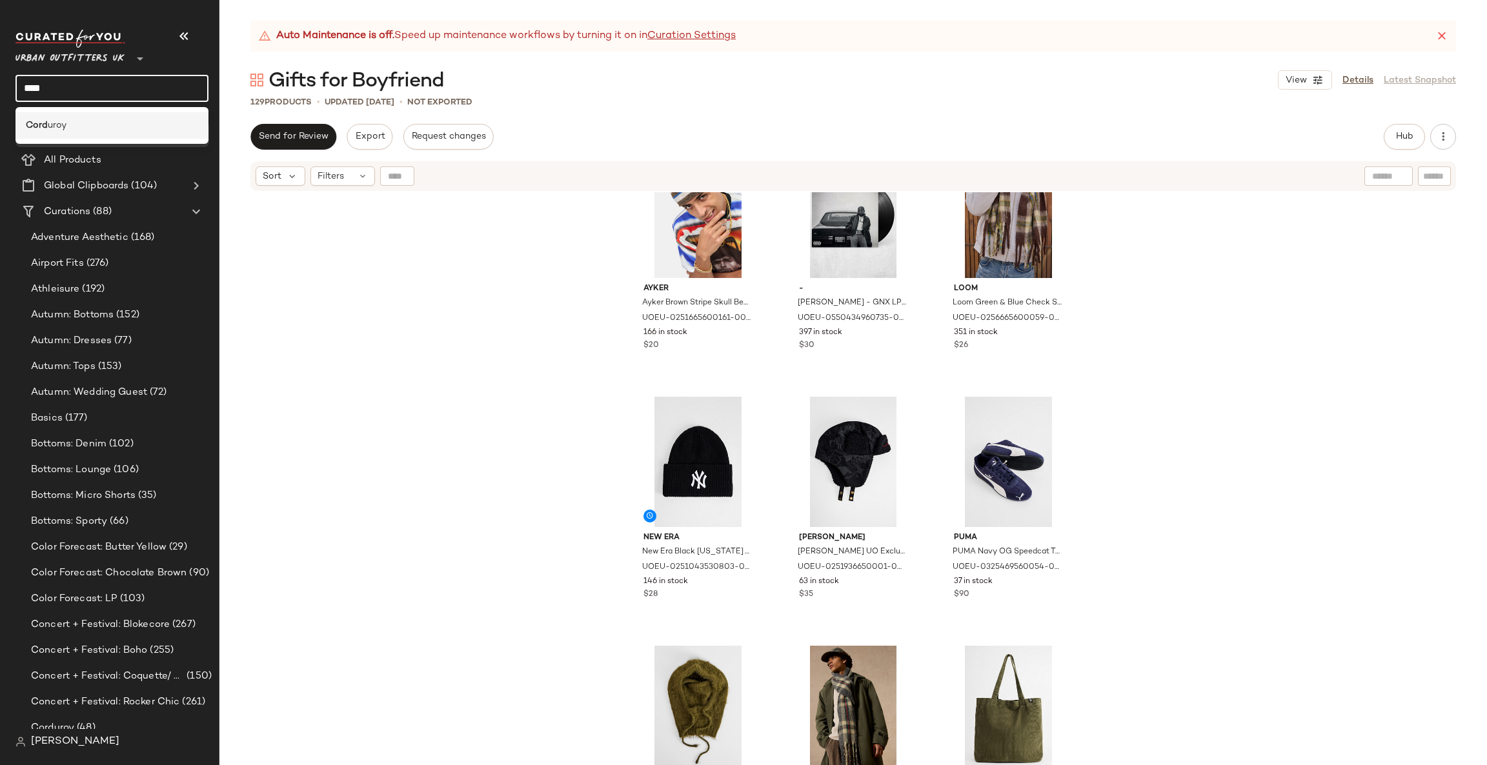
type input "****"
click at [118, 116] on div "Cord uroy" at bounding box center [111, 125] width 193 height 26
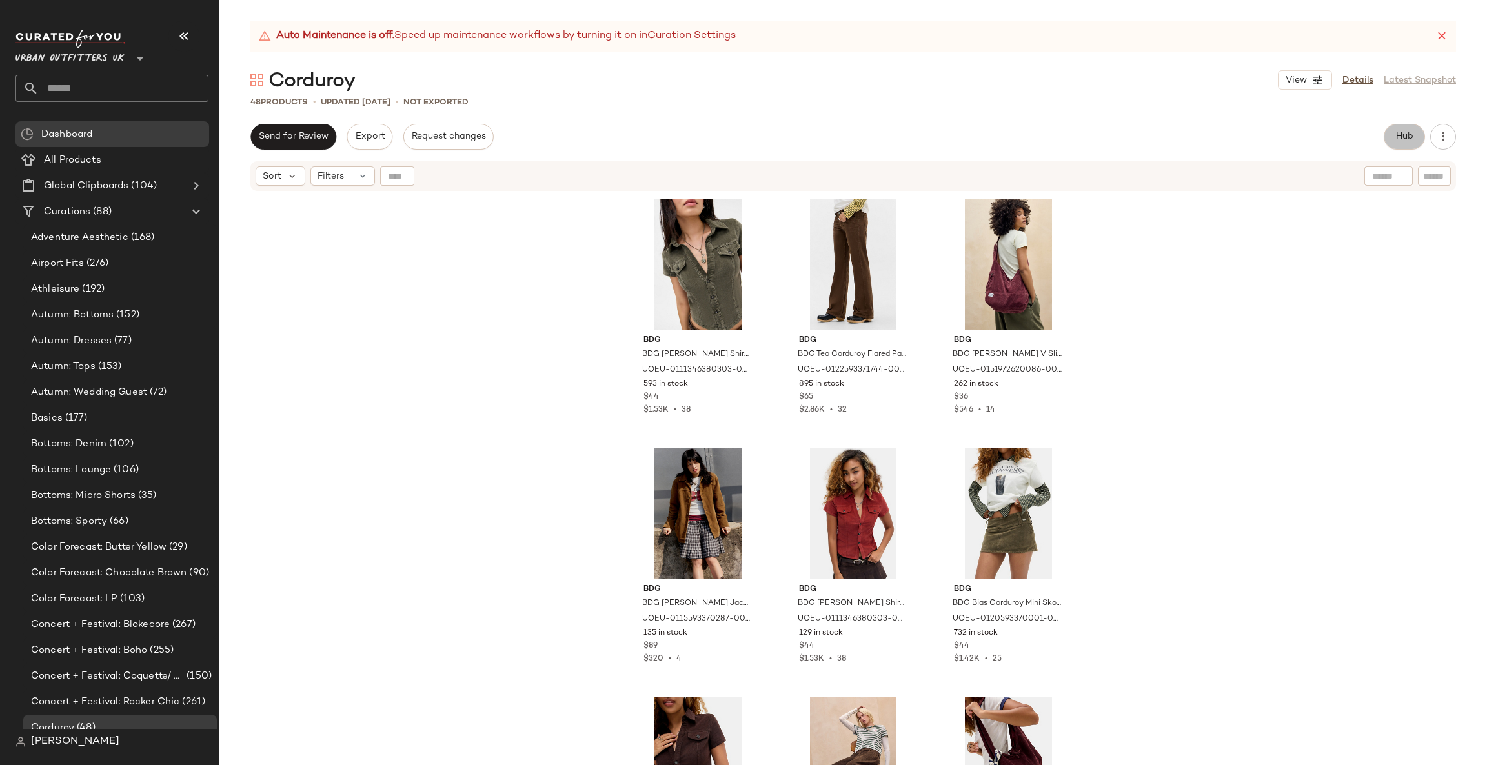
click at [1397, 137] on span "Hub" at bounding box center [1404, 137] width 18 height 10
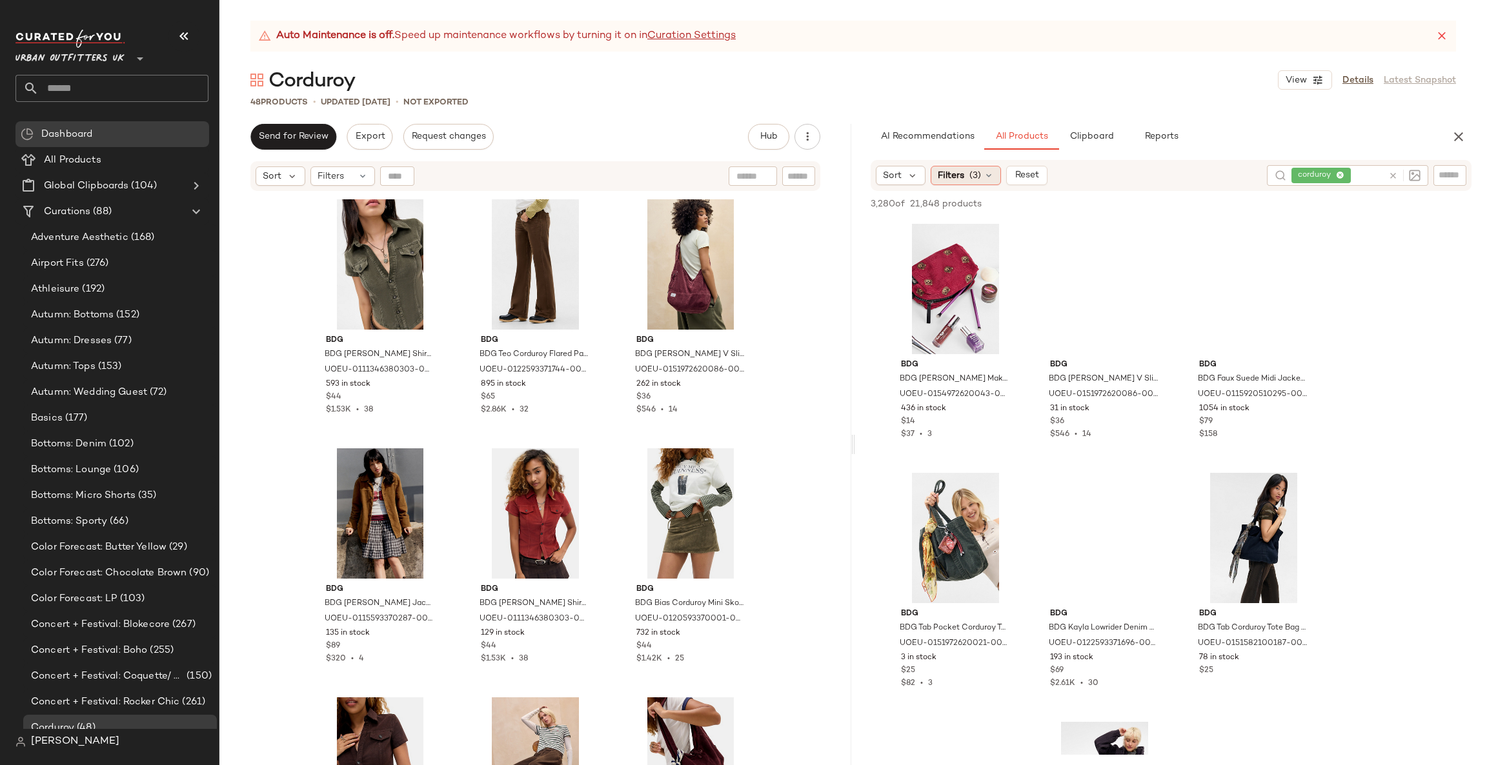
click at [967, 176] on div "Filters (3)" at bounding box center [965, 175] width 70 height 19
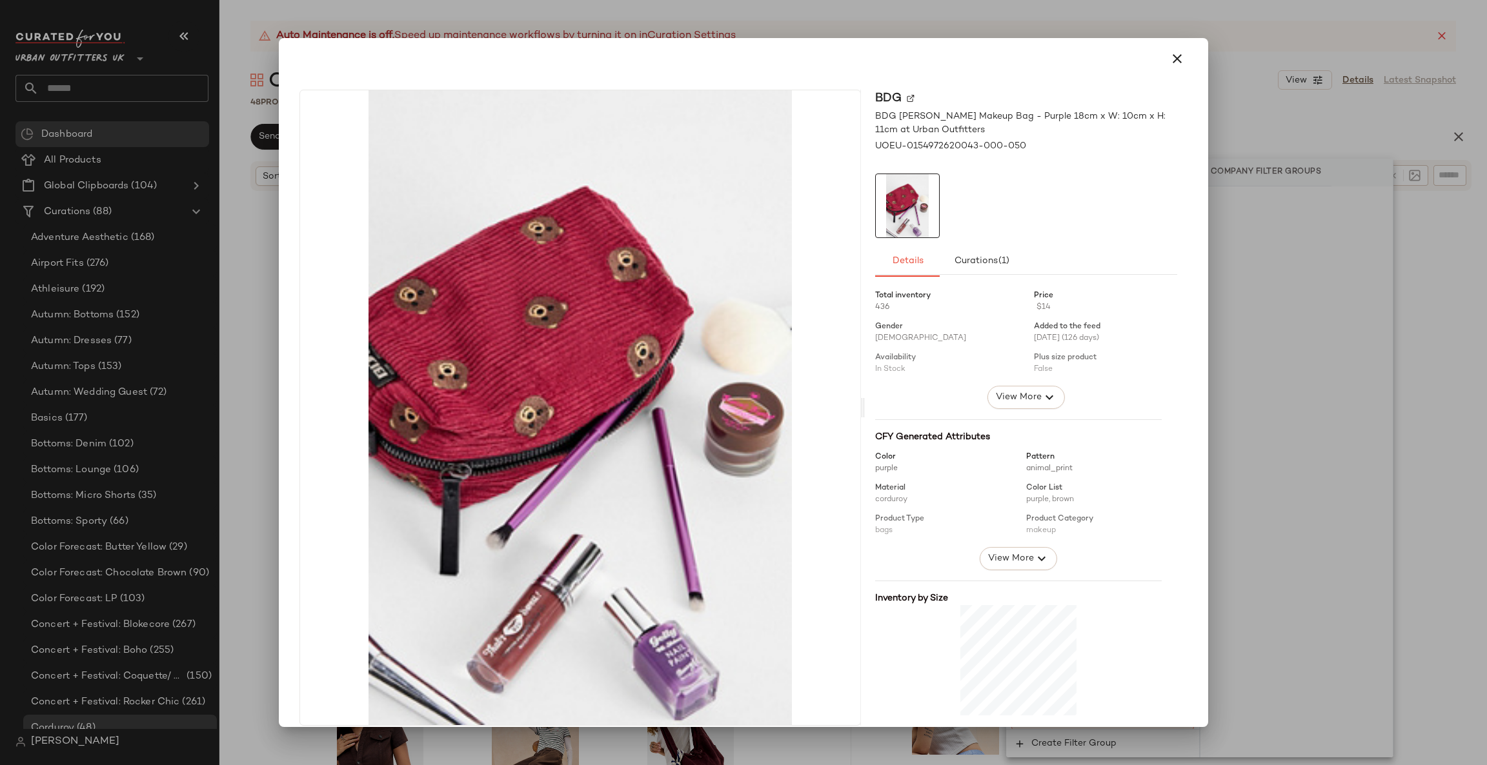
click at [1419, 390] on div at bounding box center [743, 382] width 1487 height 765
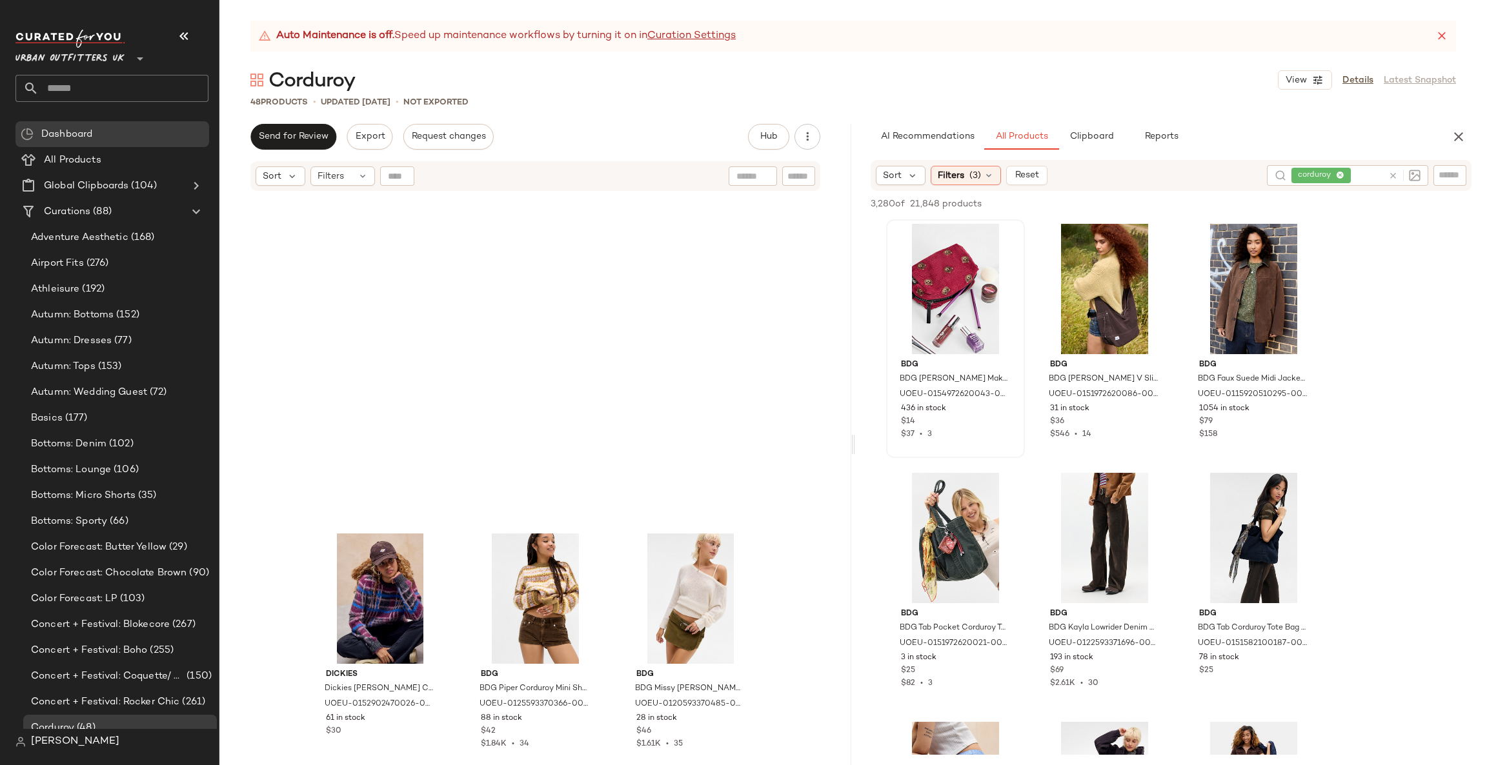
scroll to position [3381, 0]
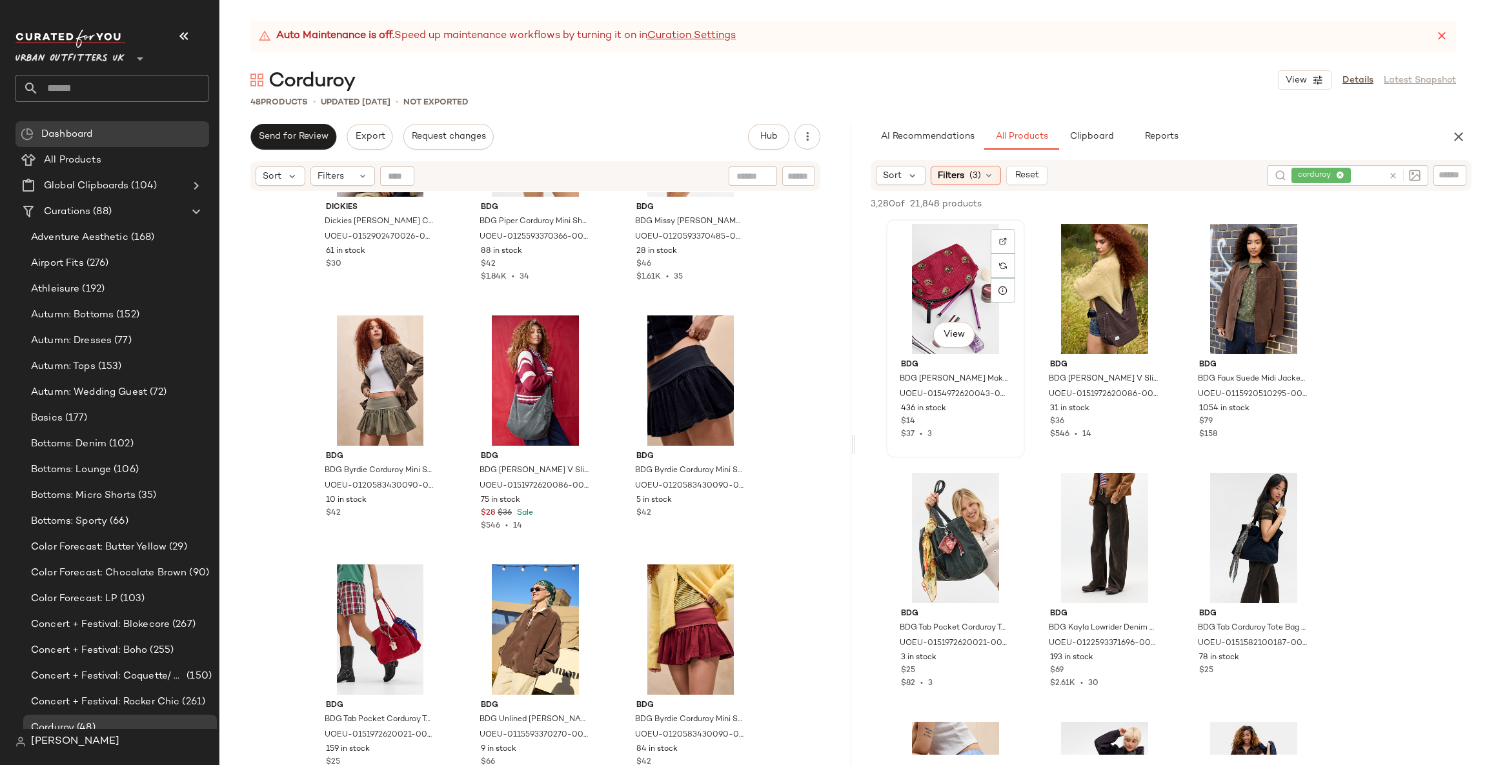
click at [963, 270] on div "View" at bounding box center [955, 289] width 130 height 130
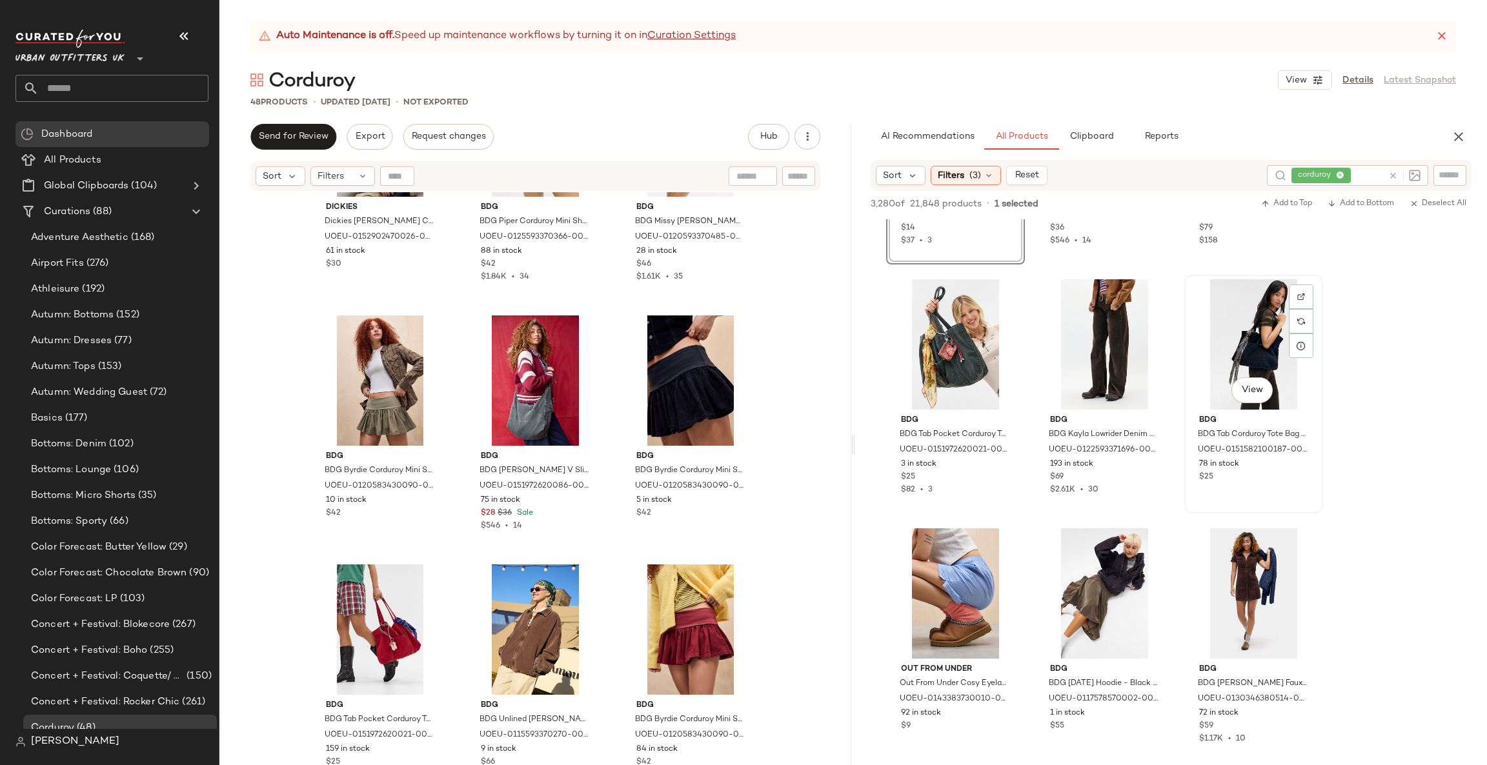
click at [1241, 346] on div "View" at bounding box center [1254, 344] width 130 height 130
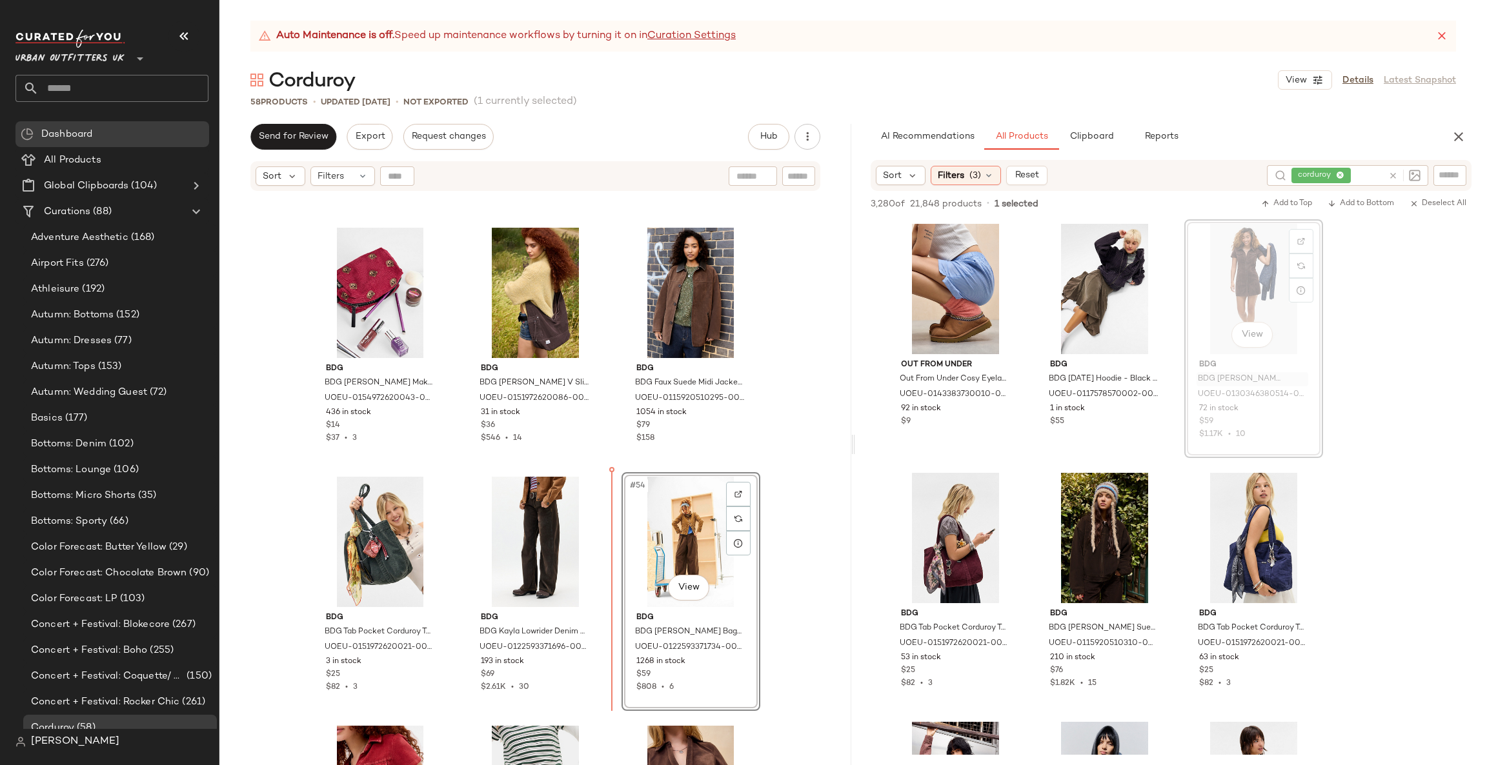
scroll to position [3967, 0]
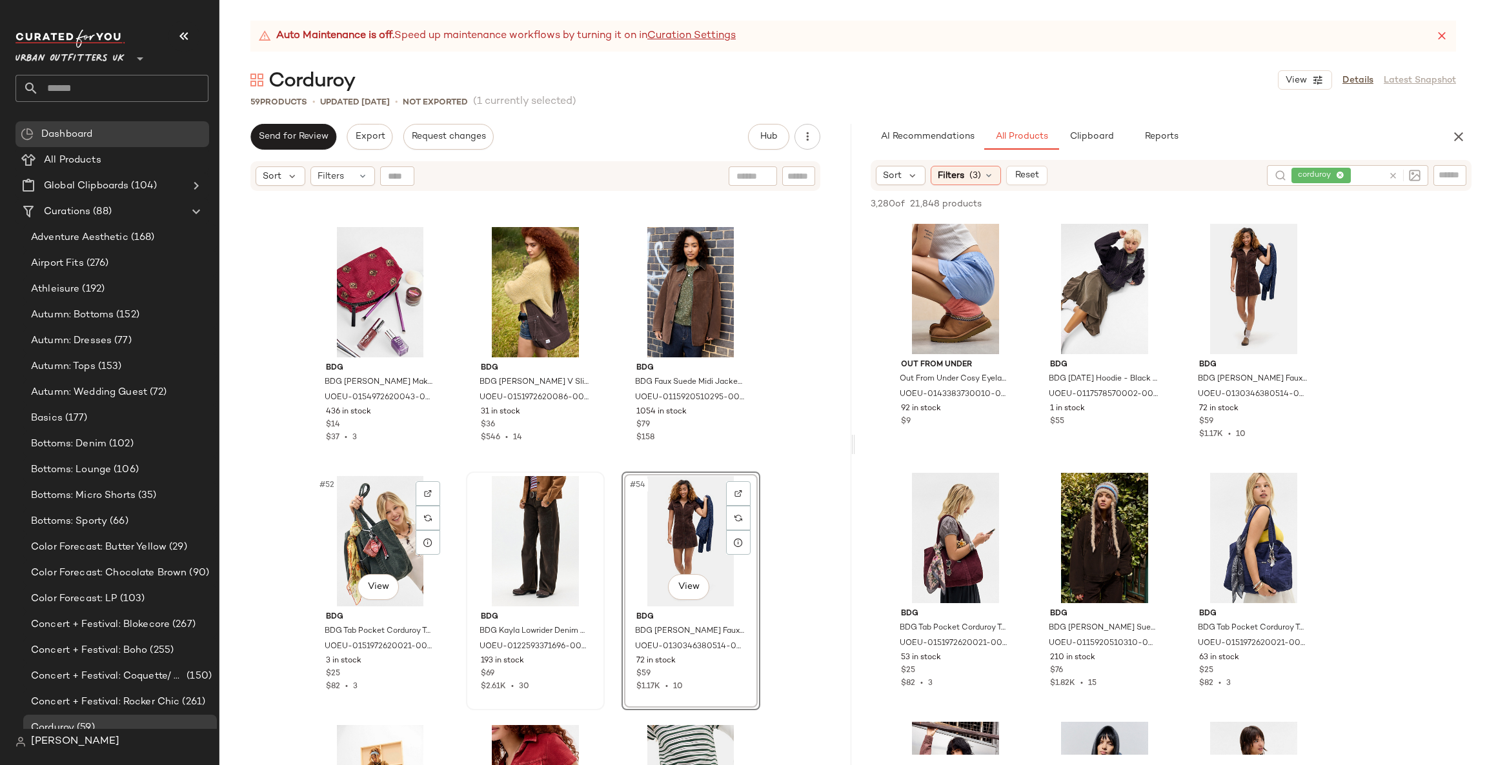
click at [344, 524] on div "#52 View" at bounding box center [381, 541] width 130 height 130
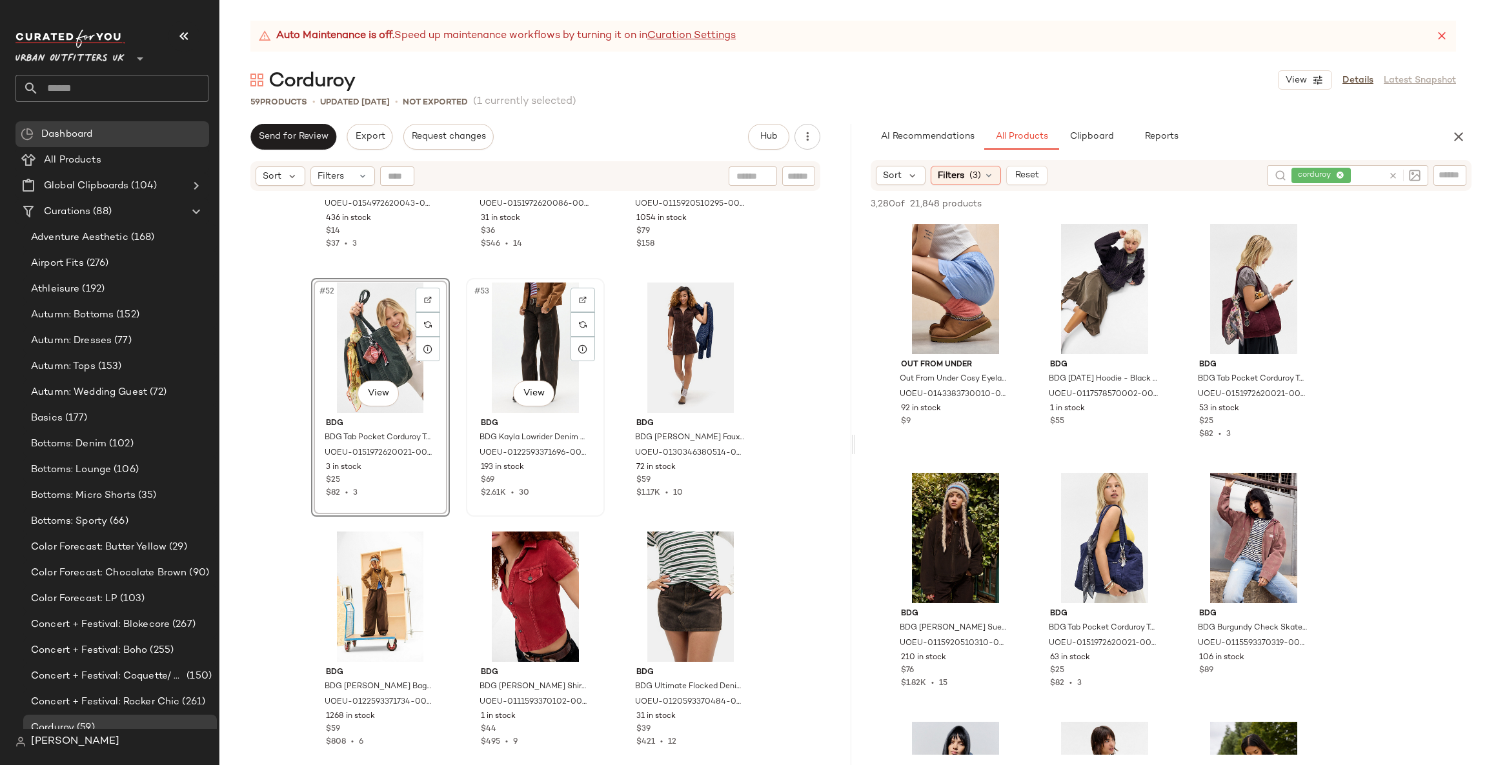
scroll to position [3967, 0]
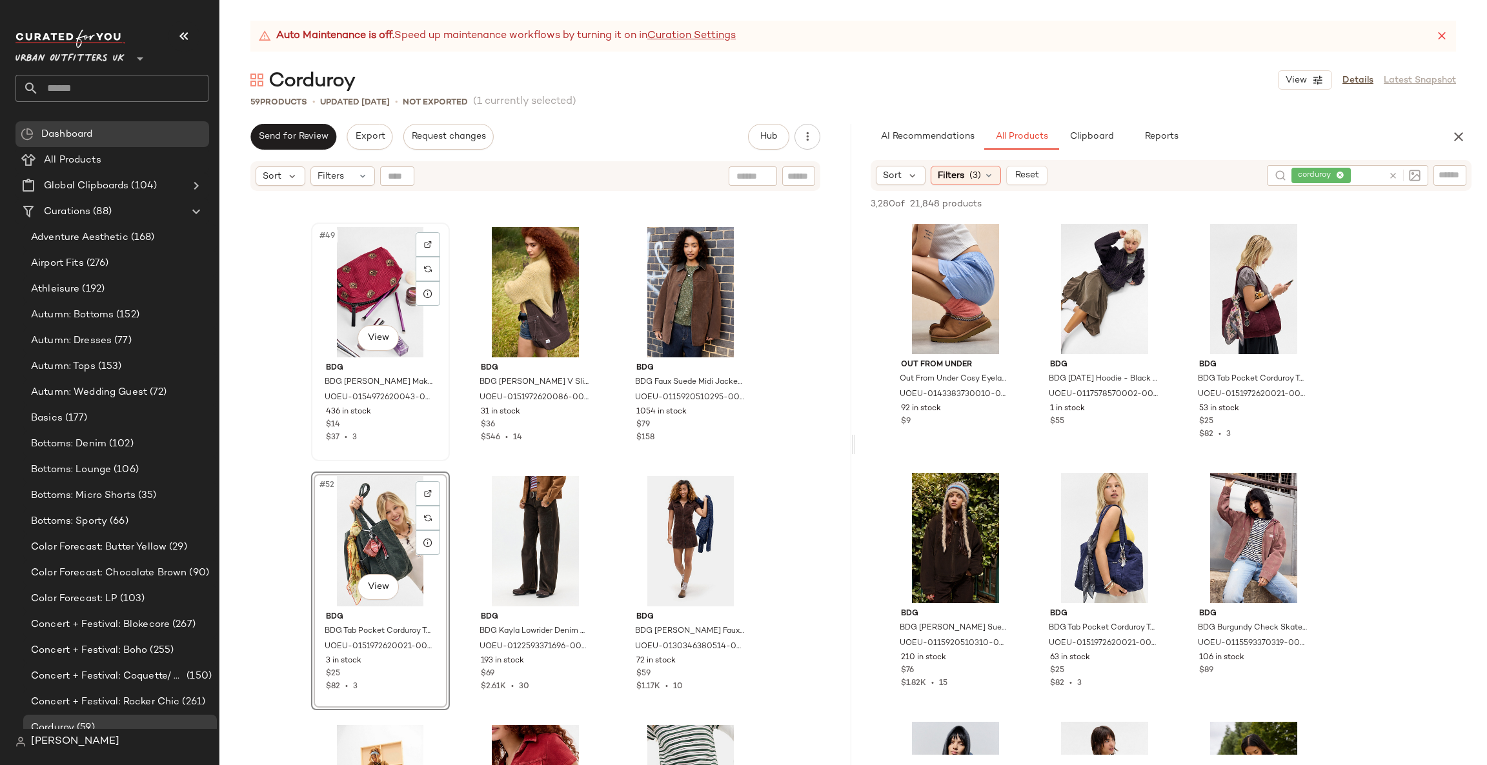
click at [361, 250] on div "#49 View" at bounding box center [381, 292] width 130 height 130
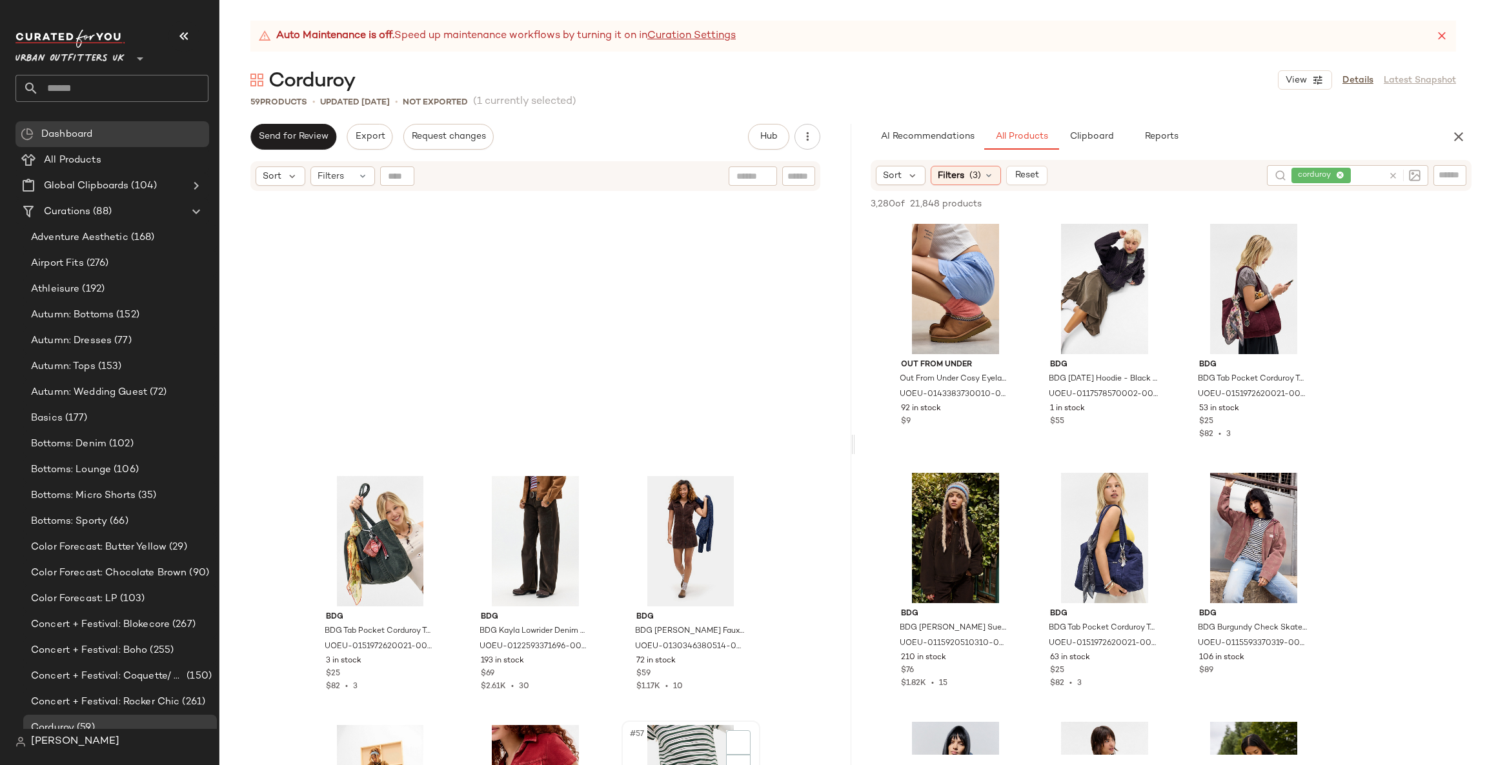
scroll to position [4377, 0]
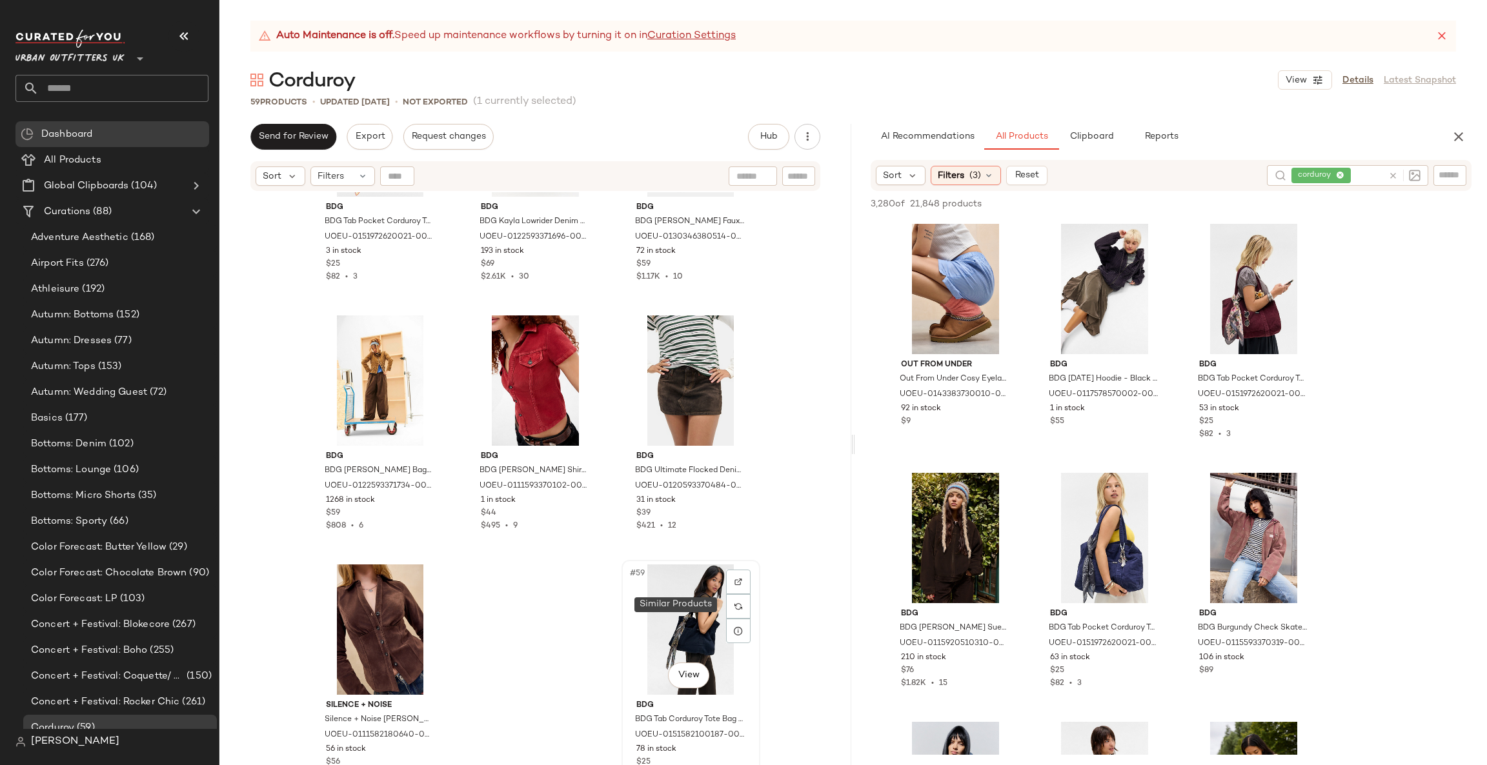
click at [692, 615] on div "#59 View" at bounding box center [691, 630] width 130 height 130
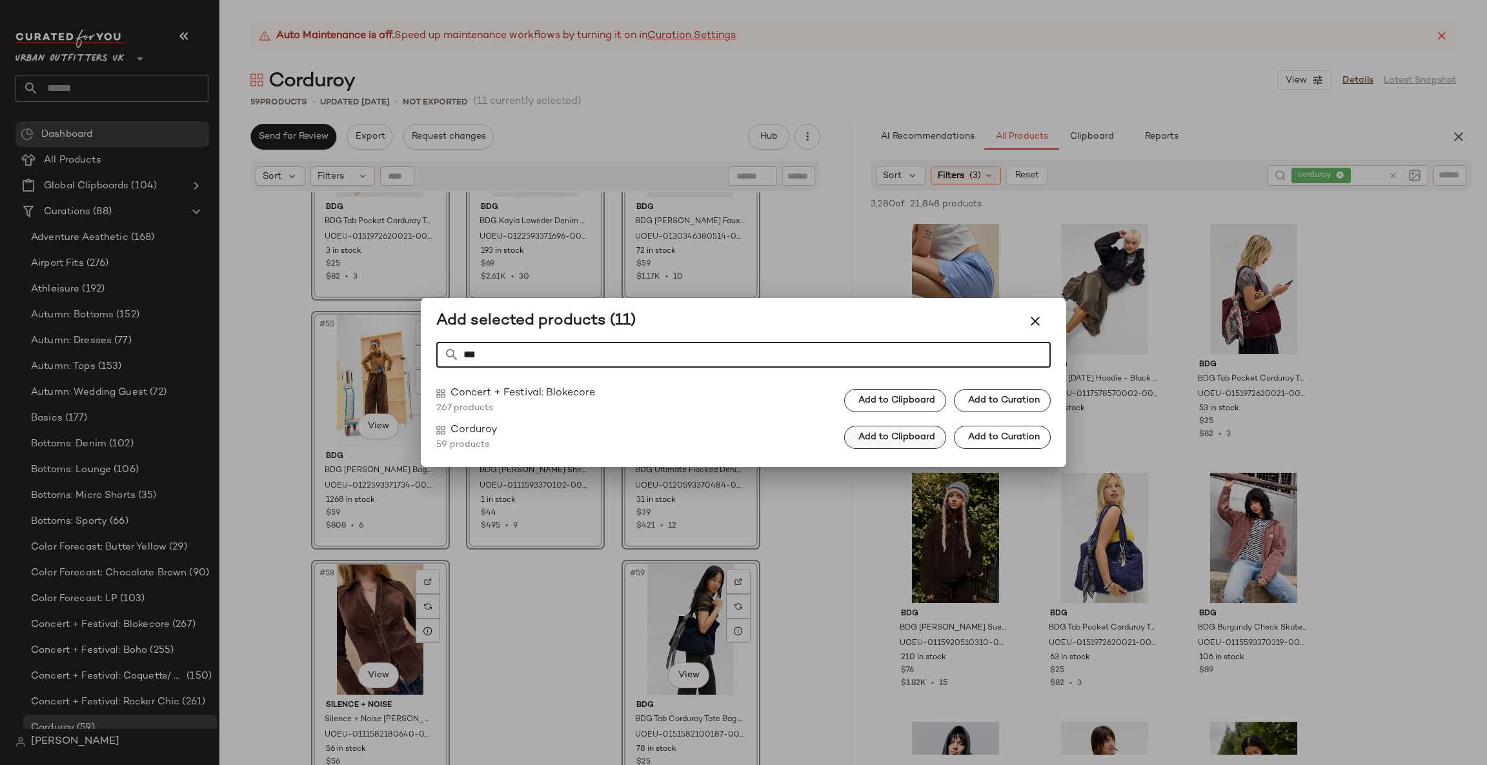
type input "***"
click at [921, 446] on button "Add to Clipboard" at bounding box center [895, 437] width 102 height 23
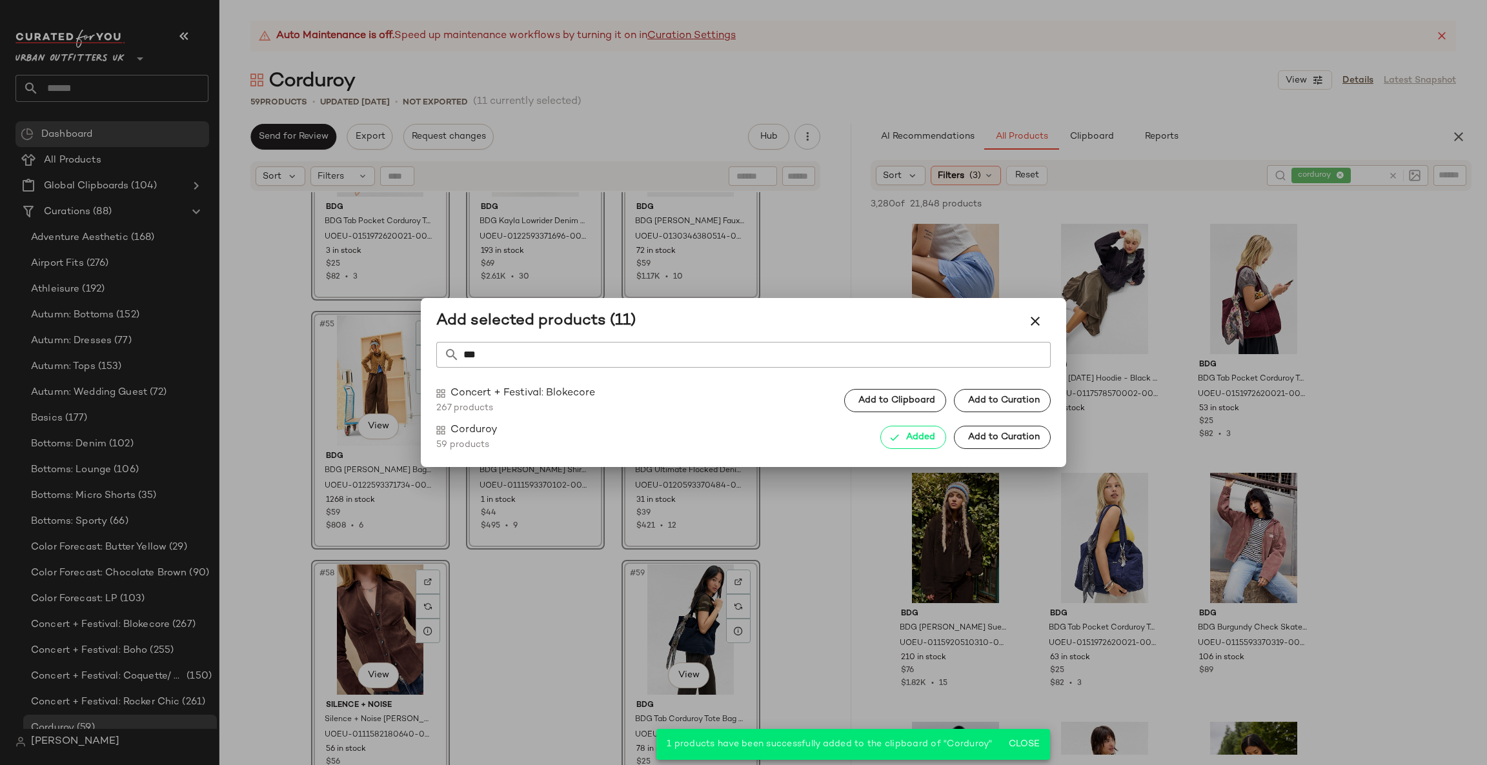
click at [576, 610] on div at bounding box center [743, 382] width 1487 height 765
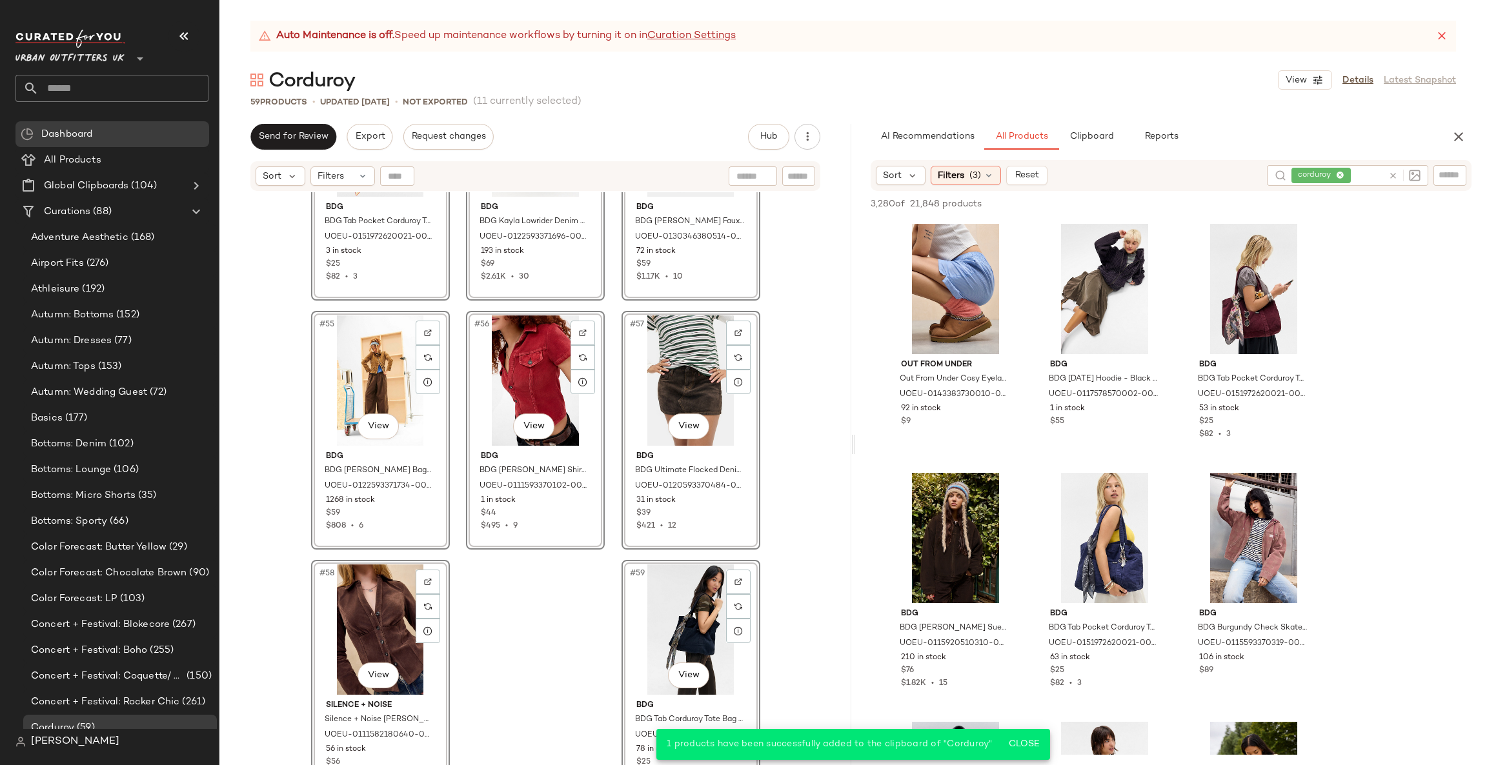
click at [685, 631] on div "#59 View" at bounding box center [691, 630] width 130 height 130
click at [570, 656] on div "#52 View BDG BDG Tab Pocket Corduroy Tote Bag - Dark Green 54cm x W: 12cm x H: …" at bounding box center [535, 494] width 632 height 605
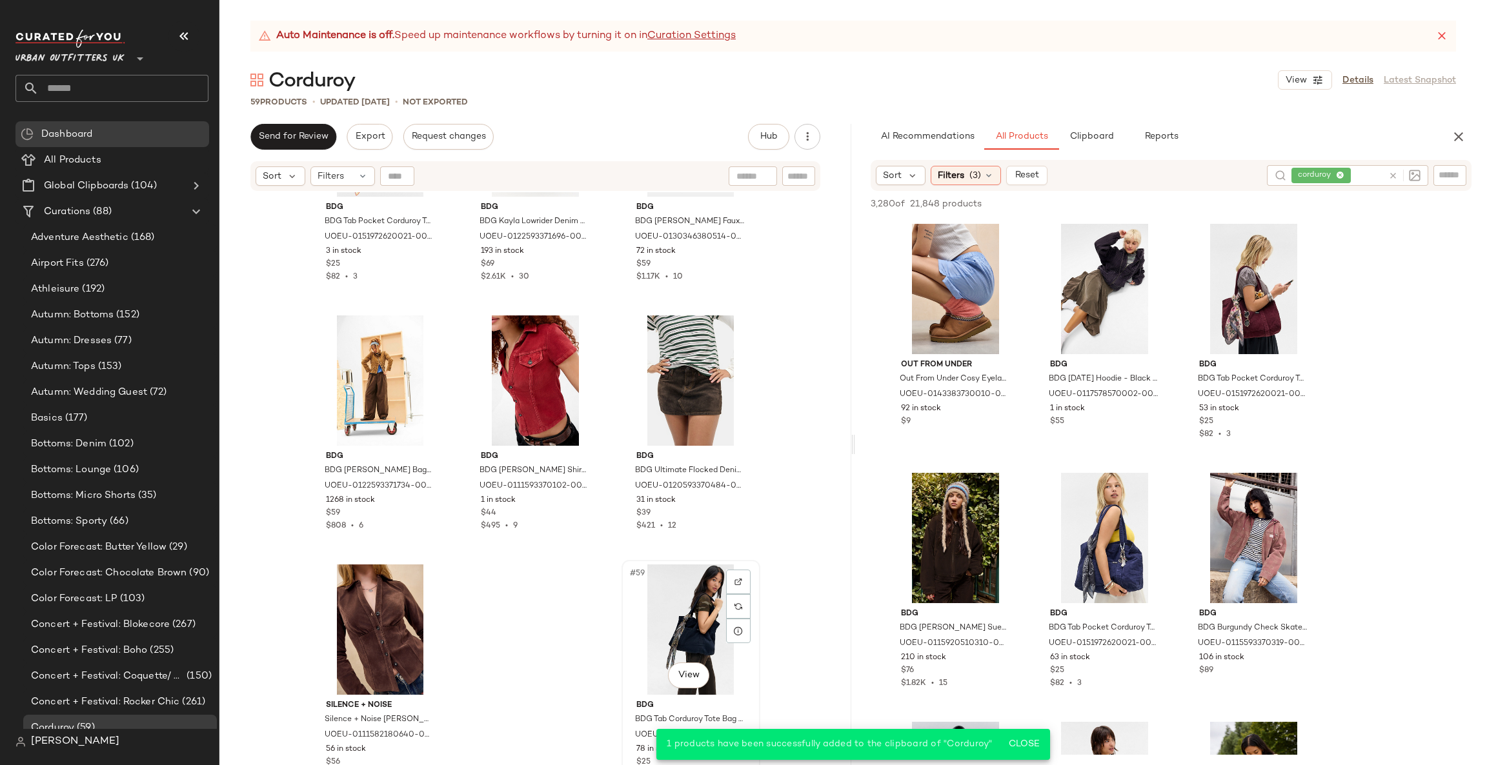
click at [674, 618] on div "#59 View" at bounding box center [691, 630] width 130 height 130
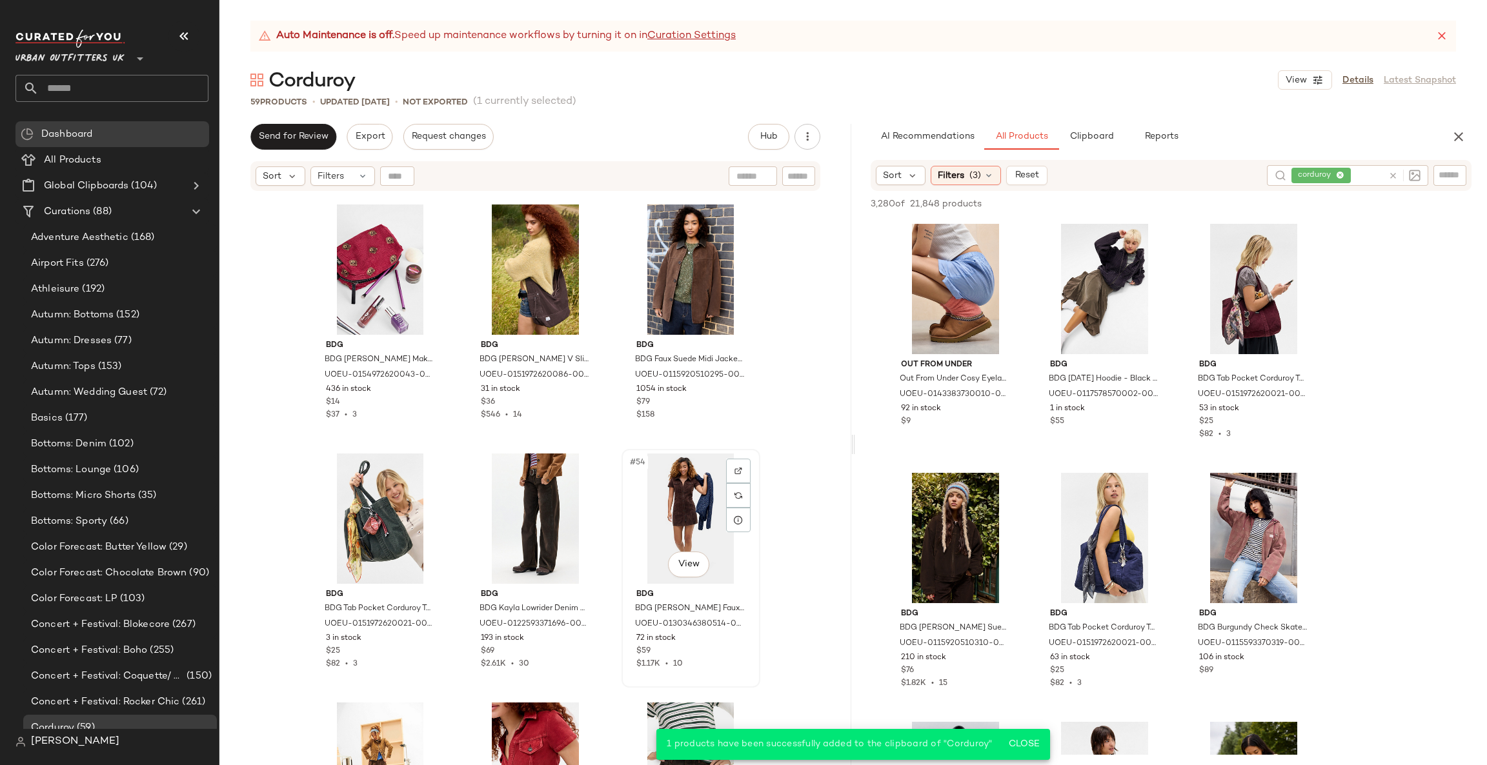
scroll to position [3603, 0]
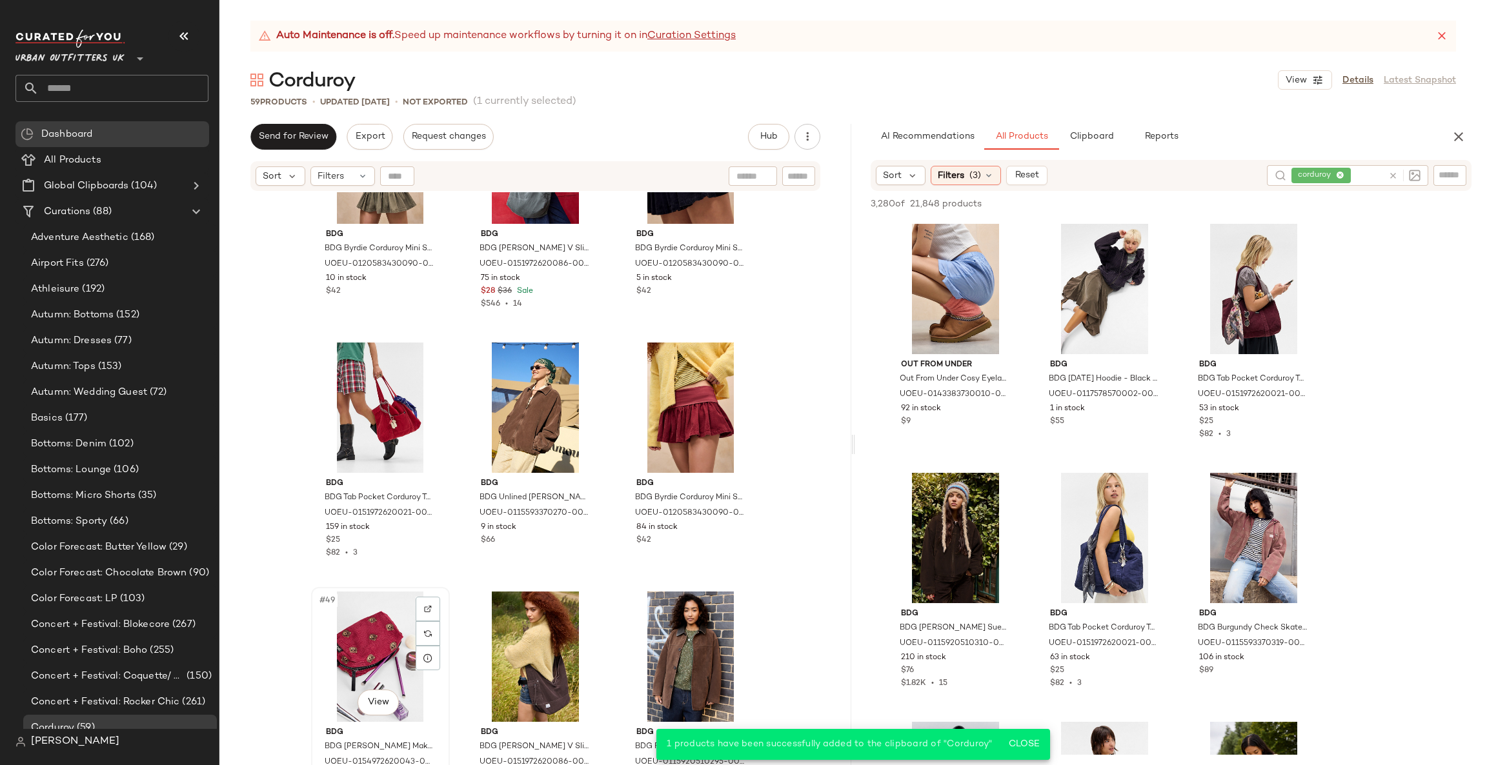
click at [385, 634] on div "#49 View" at bounding box center [381, 657] width 130 height 130
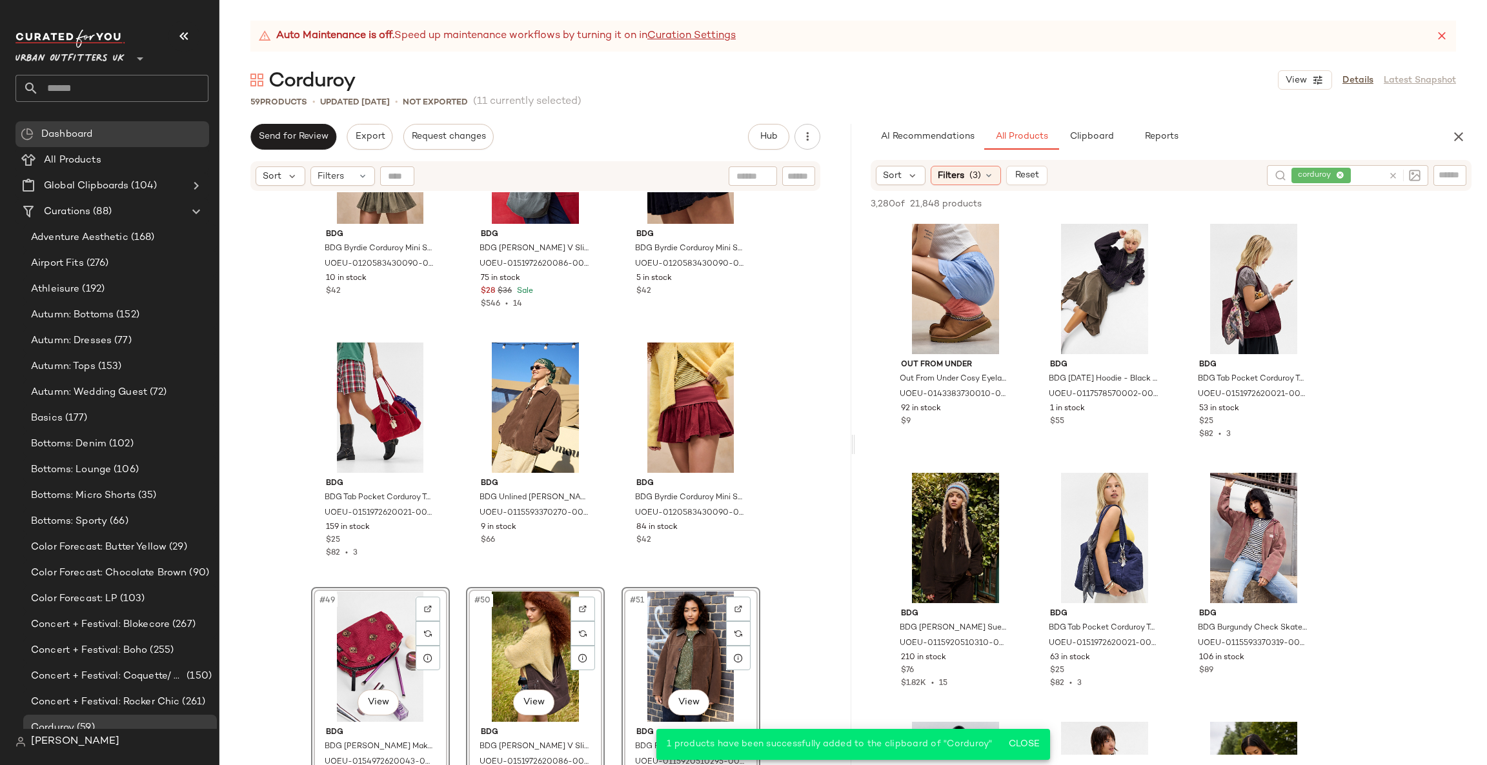
scroll to position [3382, 0]
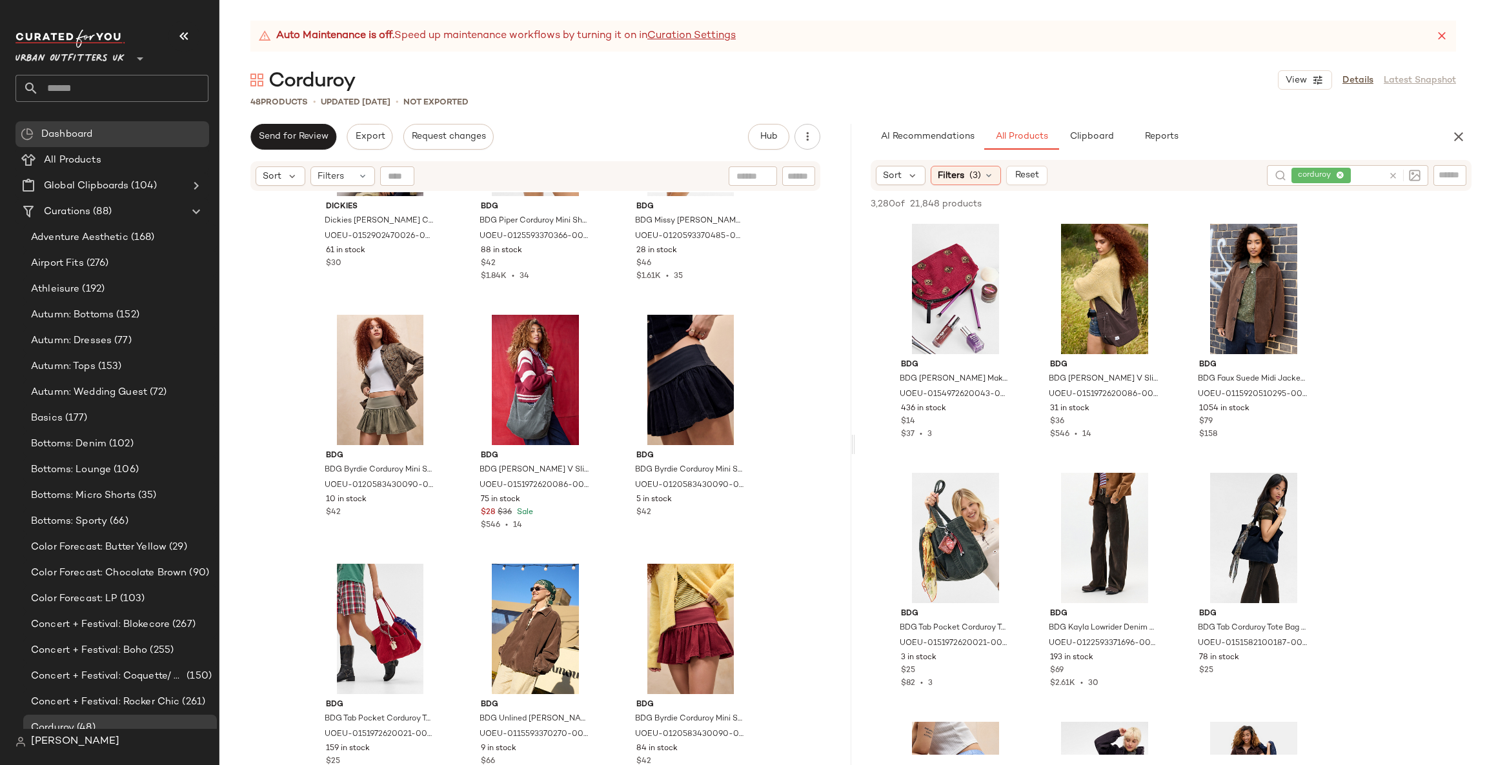
click at [66, 83] on input "text" at bounding box center [124, 88] width 170 height 27
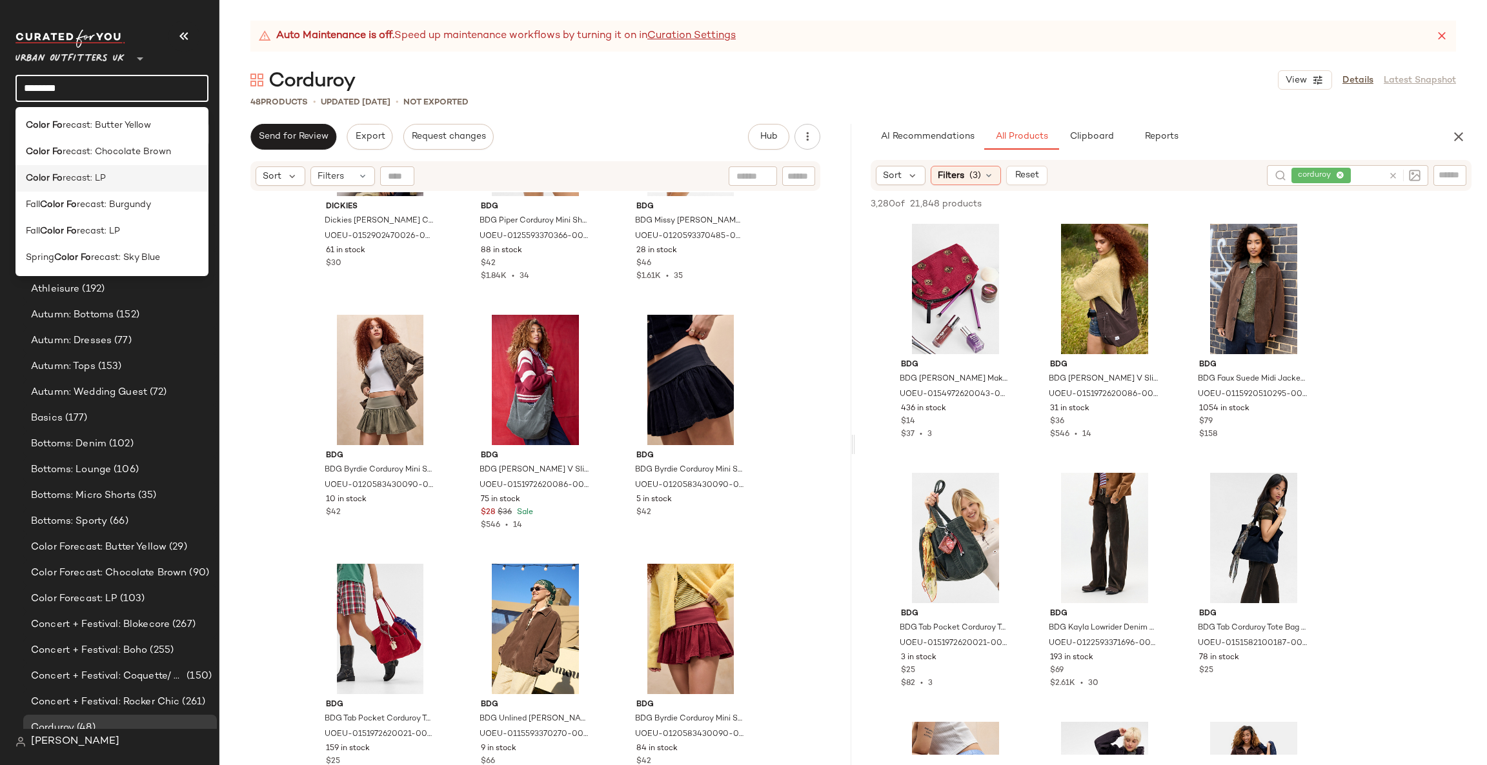
type input "********"
click at [172, 174] on div "Color Fo recast: LP" at bounding box center [112, 179] width 172 height 14
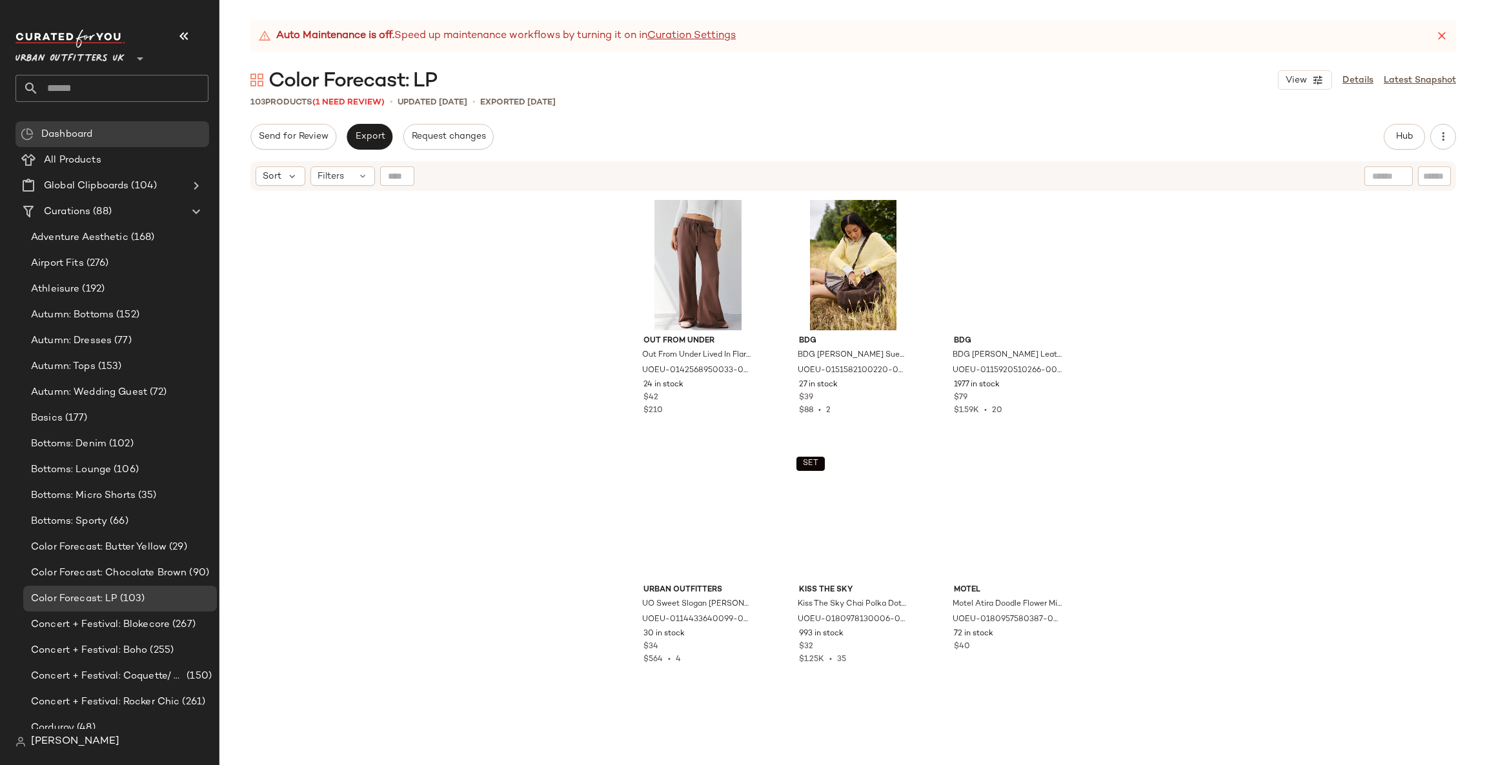
scroll to position [8113, 0]
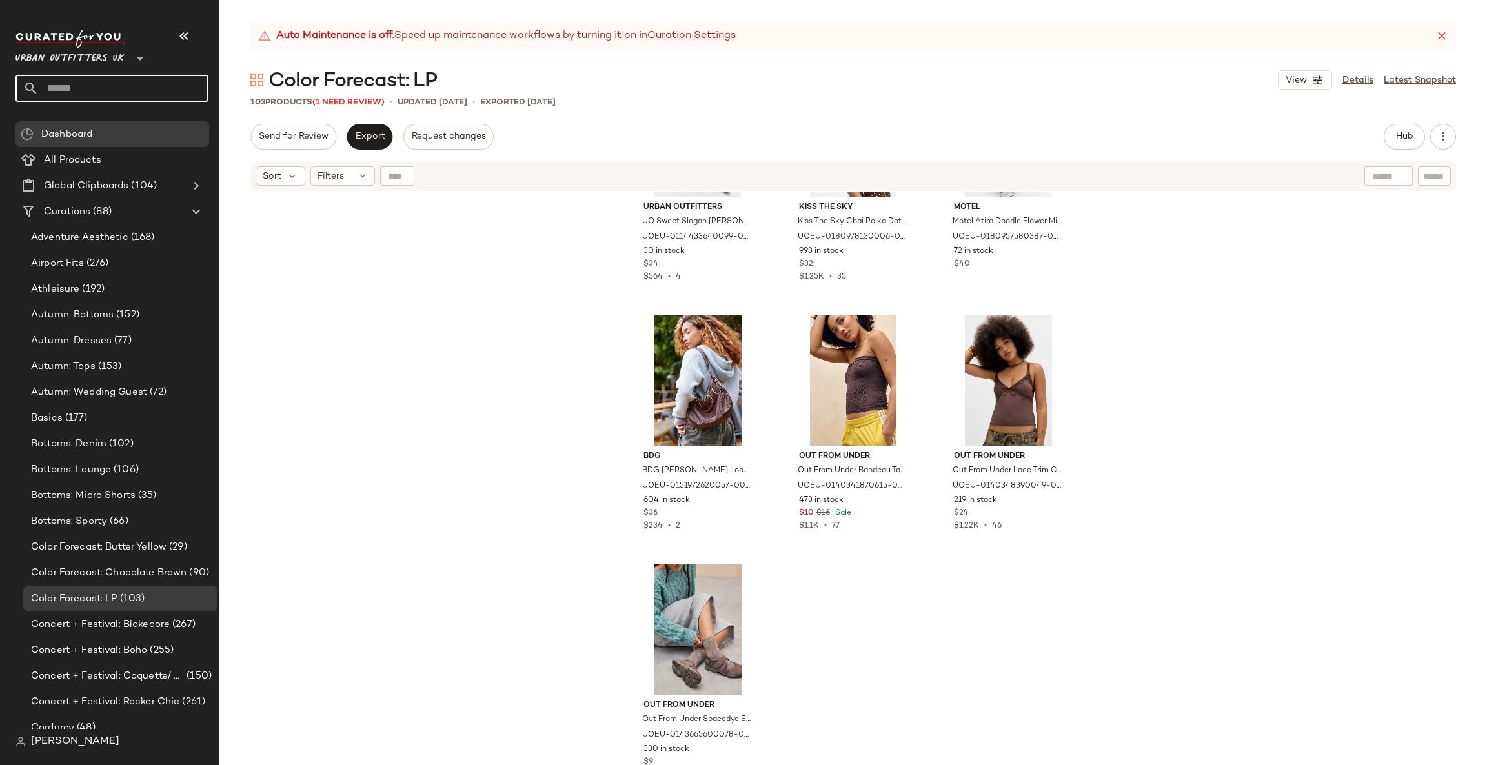
click at [104, 91] on input "text" at bounding box center [124, 88] width 170 height 27
type input "**********"
click at [83, 80] on input "**********" at bounding box center [111, 88] width 193 height 27
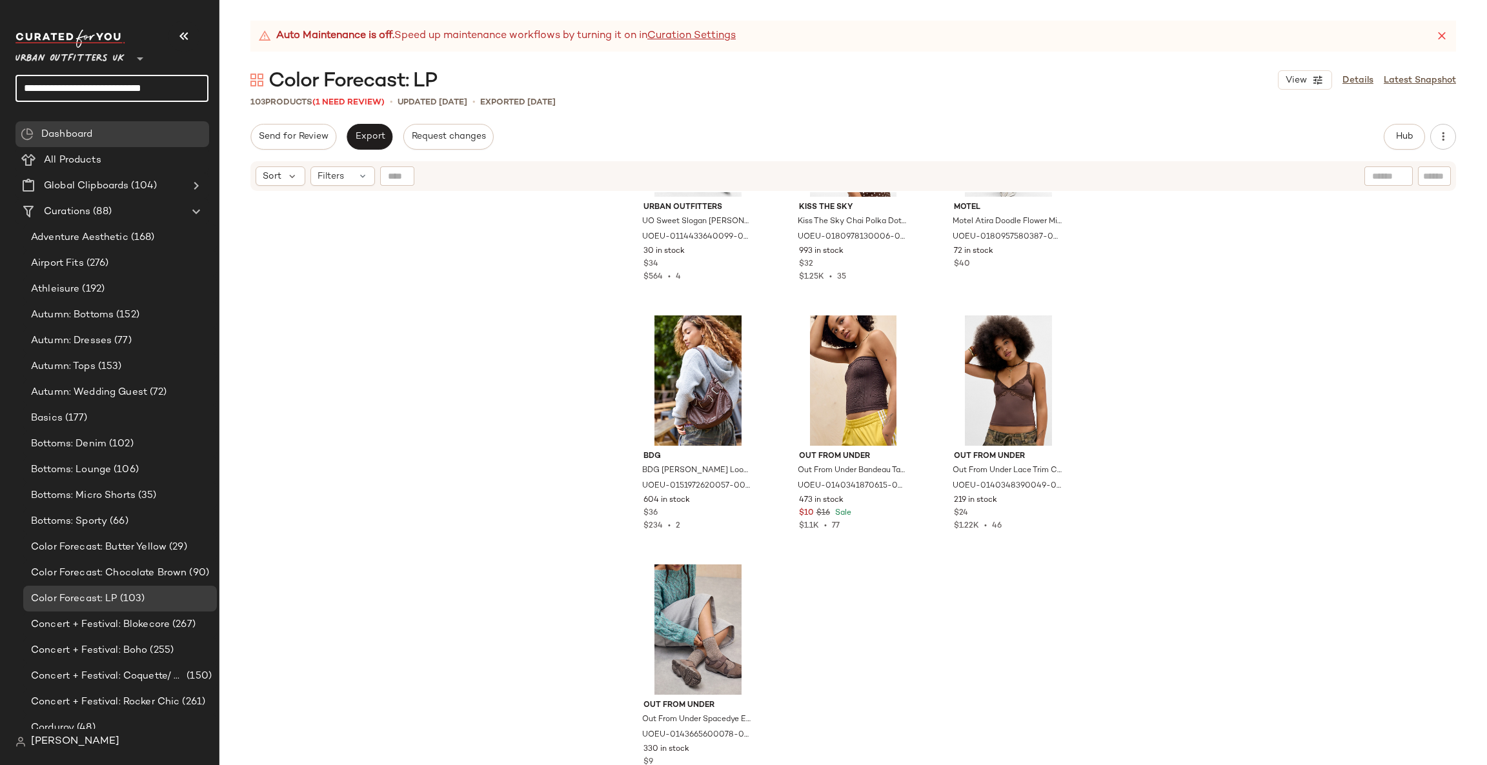
click at [83, 83] on input "**********" at bounding box center [111, 88] width 193 height 27
